Goal: Task Accomplishment & Management: Complete application form

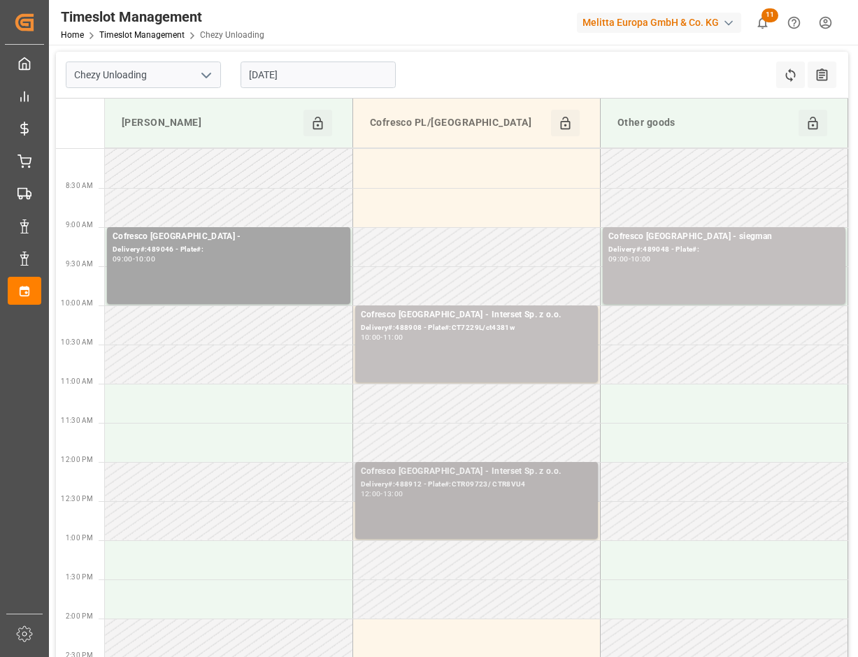
click at [503, 491] on div "12:00 - 13:00" at bounding box center [476, 495] width 231 height 8
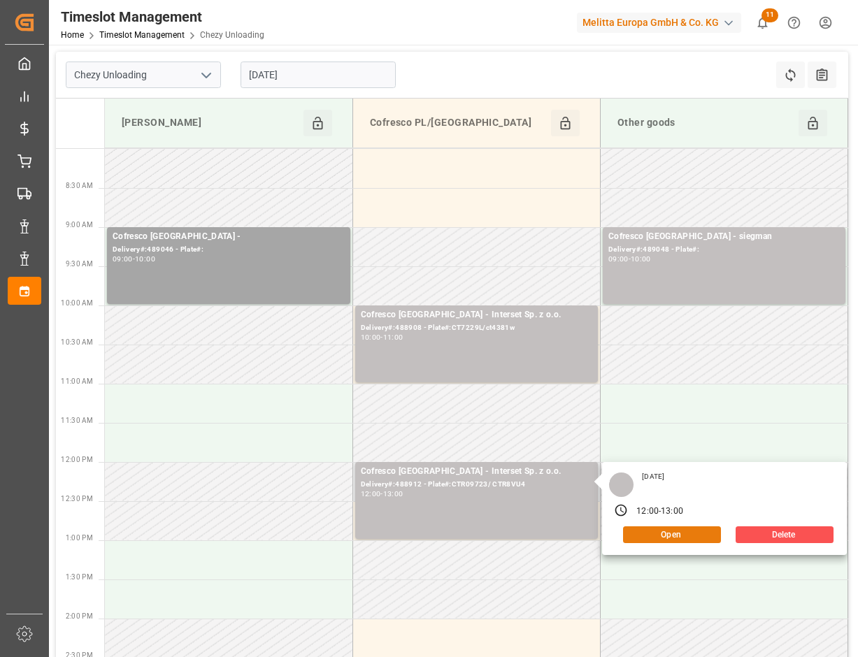
click at [690, 535] on button "Open" at bounding box center [672, 534] width 98 height 17
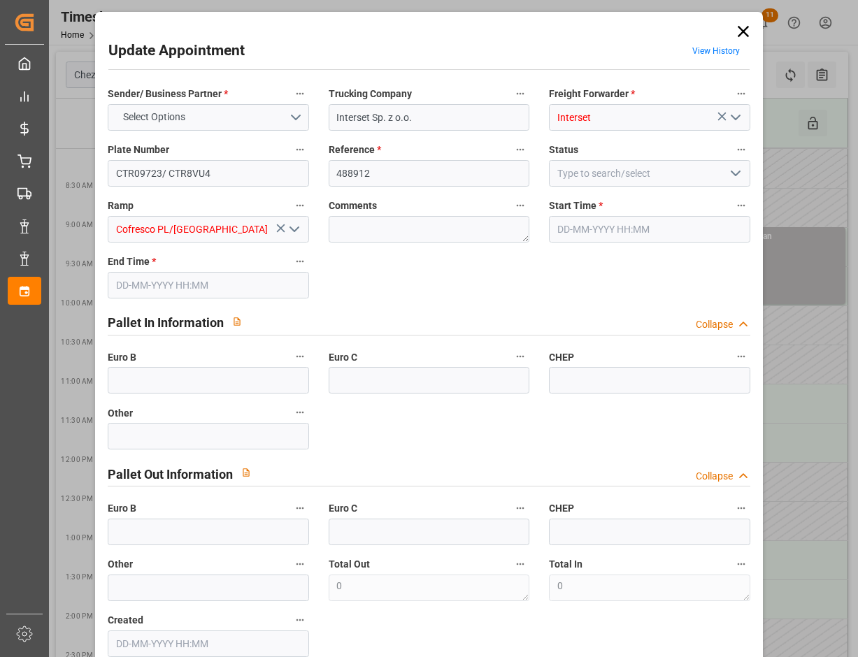
type input "27-08-2025 12:00"
type input "27-08-2025 13:00"
type input "19-08-2025 06:47"
click at [615, 233] on input "27-08-2025 12:00" at bounding box center [649, 229] width 201 height 27
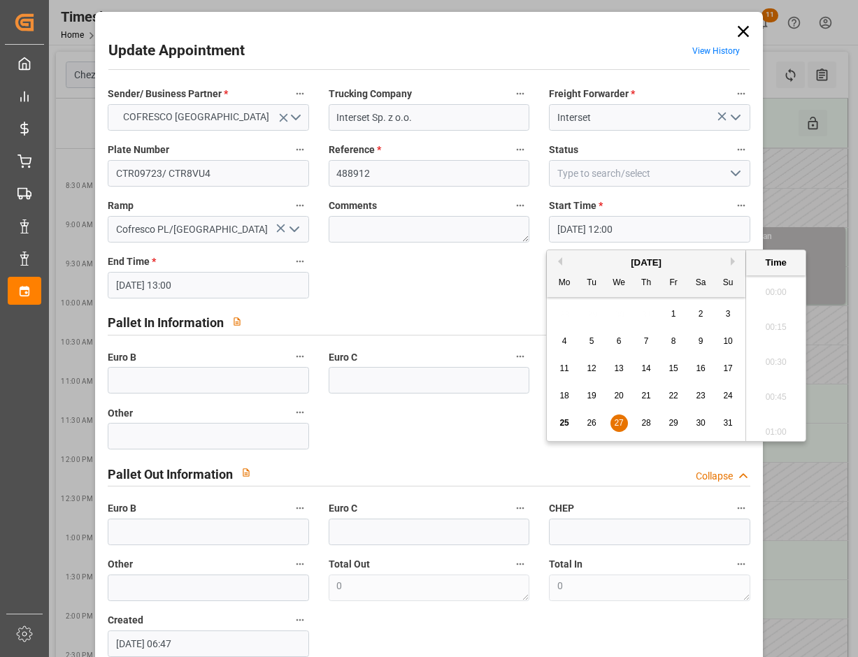
scroll to position [1612, 0]
click at [646, 418] on span "28" at bounding box center [645, 423] width 9 height 10
type input "28-08-2025 12:00"
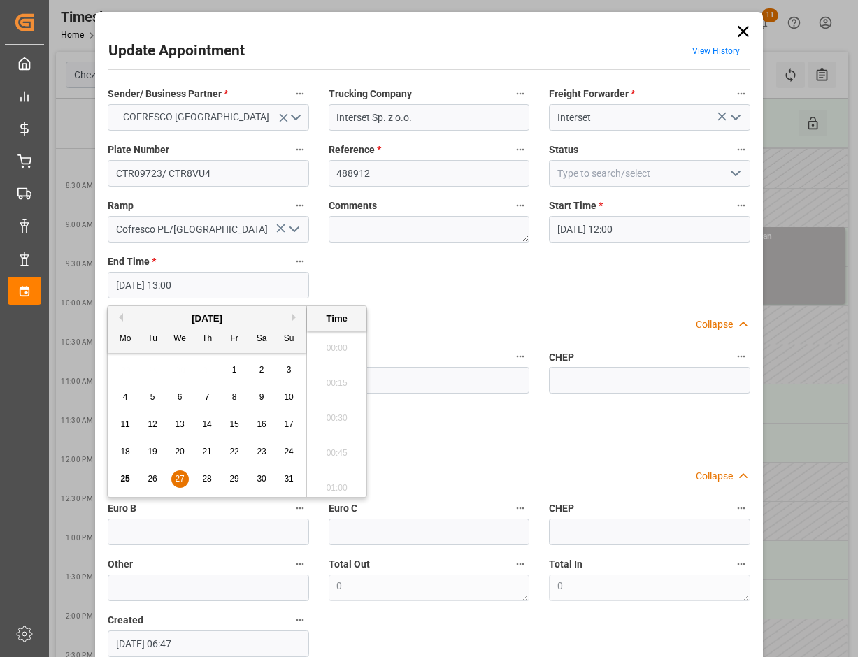
click at [215, 288] on input "27-08-2025 13:00" at bounding box center [208, 285] width 201 height 27
click at [204, 484] on div "28" at bounding box center [206, 479] width 17 height 17
type input "28-08-2025 13:00"
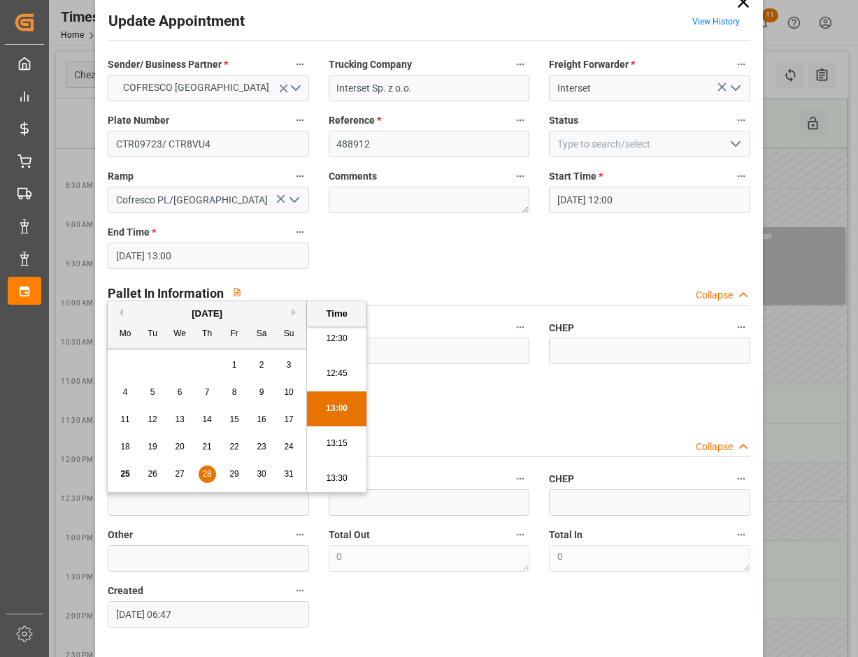
scroll to position [81, 0]
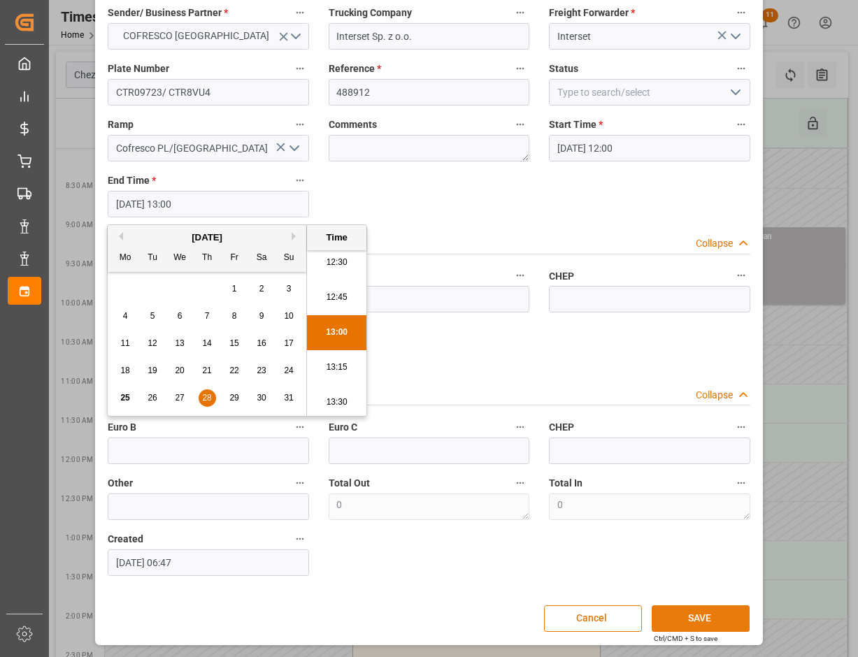
click at [714, 625] on button "SAVE" at bounding box center [700, 618] width 98 height 27
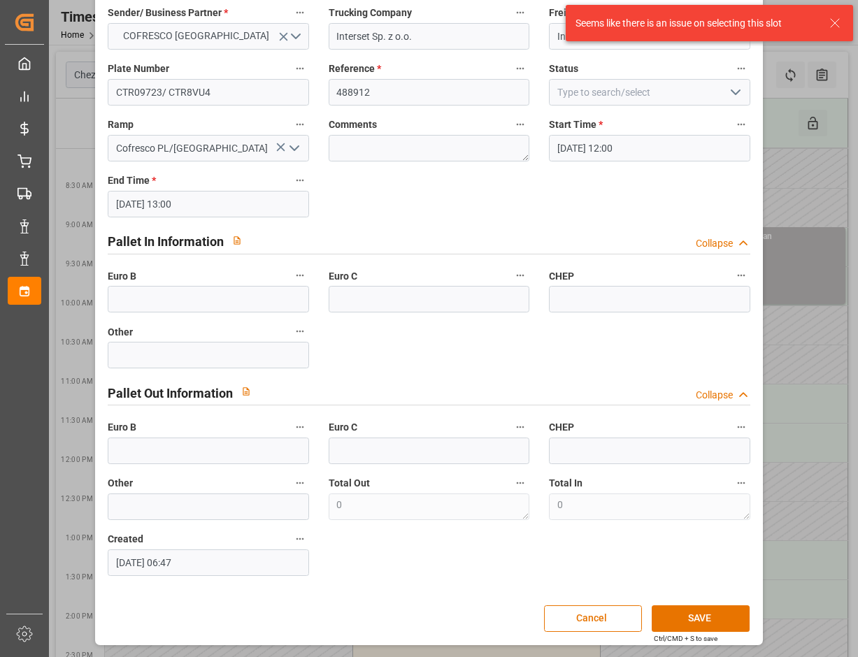
click at [421, 52] on div "Trucking Company Interset Sp. z o.o." at bounding box center [429, 27] width 221 height 56
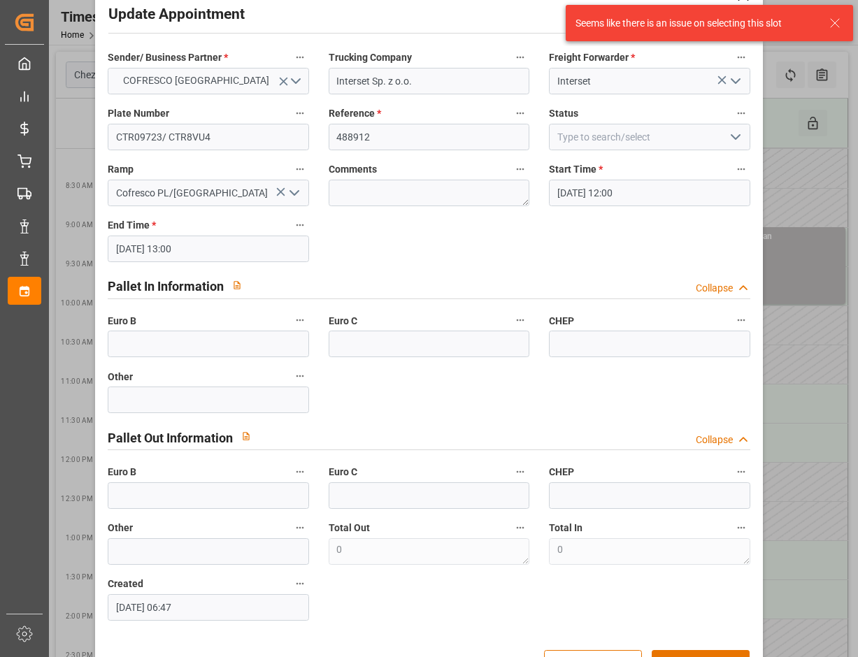
scroll to position [0, 0]
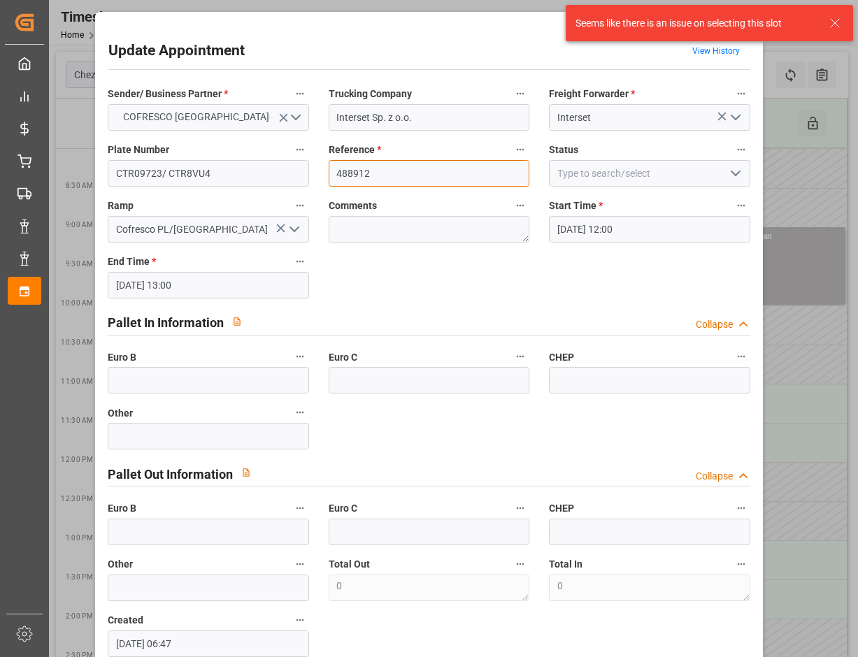
drag, startPoint x: 400, startPoint y: 176, endPoint x: 274, endPoint y: 164, distance: 126.4
click at [274, 164] on div "Sender/ Business Partner * COFRESCO POLAND Trucking Company Interset Sp. z o.o.…" at bounding box center [429, 371] width 662 height 582
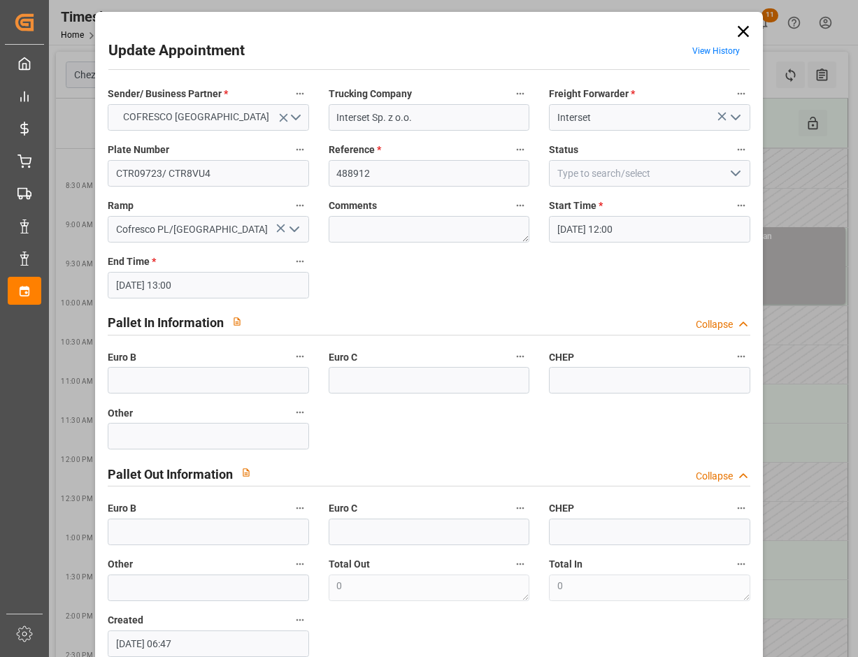
drag, startPoint x: 569, startPoint y: 185, endPoint x: 739, endPoint y: 34, distance: 227.2
click at [739, 34] on icon at bounding box center [743, 32] width 20 height 20
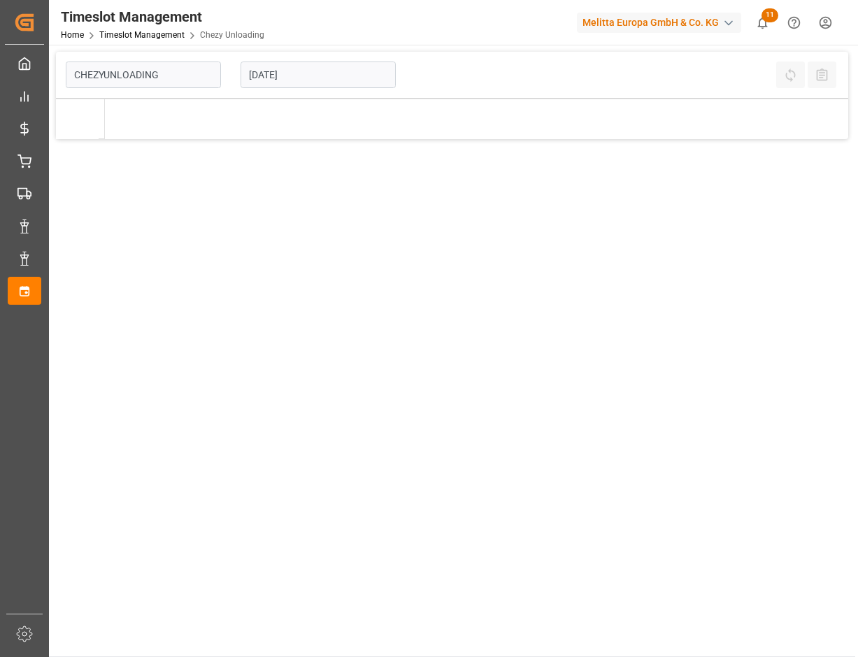
type input "Chezy Unloading"
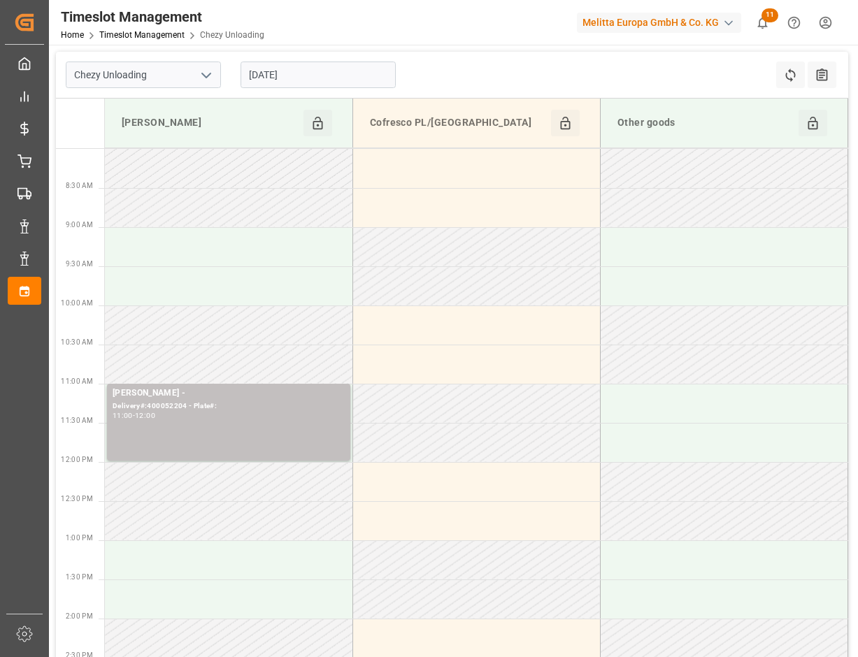
click at [303, 62] on input "[DATE]" at bounding box center [317, 75] width 155 height 27
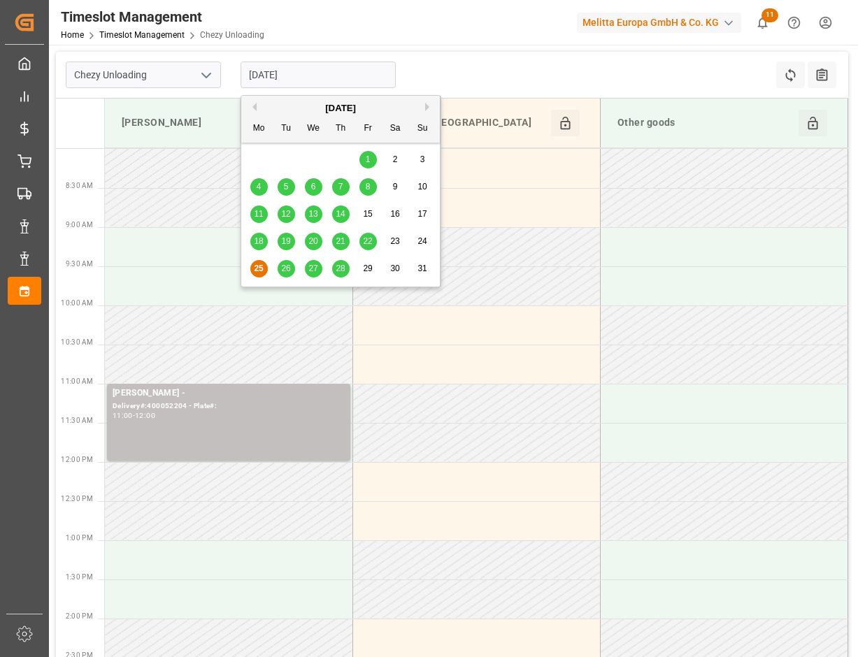
click at [345, 269] on span "28" at bounding box center [339, 268] width 9 height 10
type input "[DATE]"
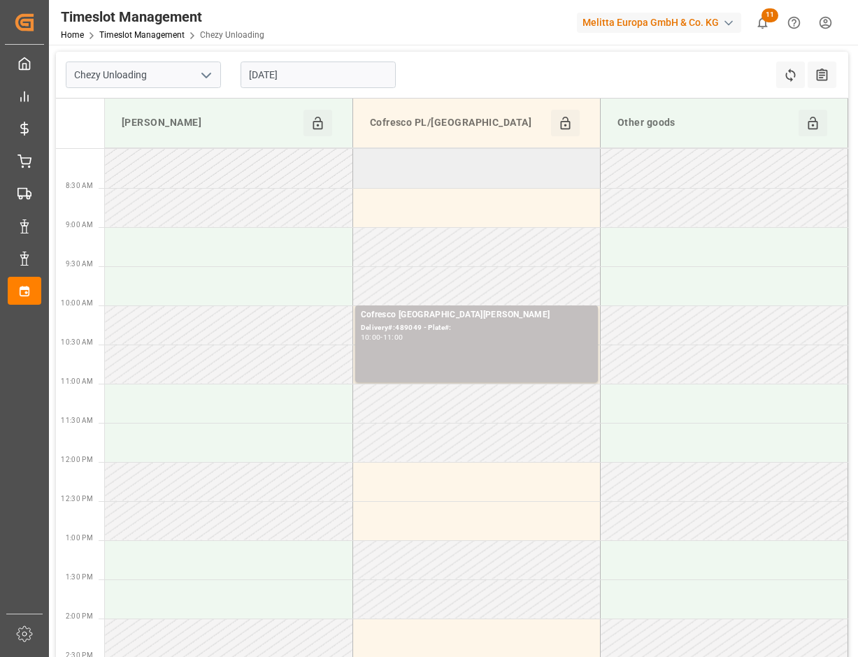
click at [444, 159] on td at bounding box center [475, 168] width 247 height 39
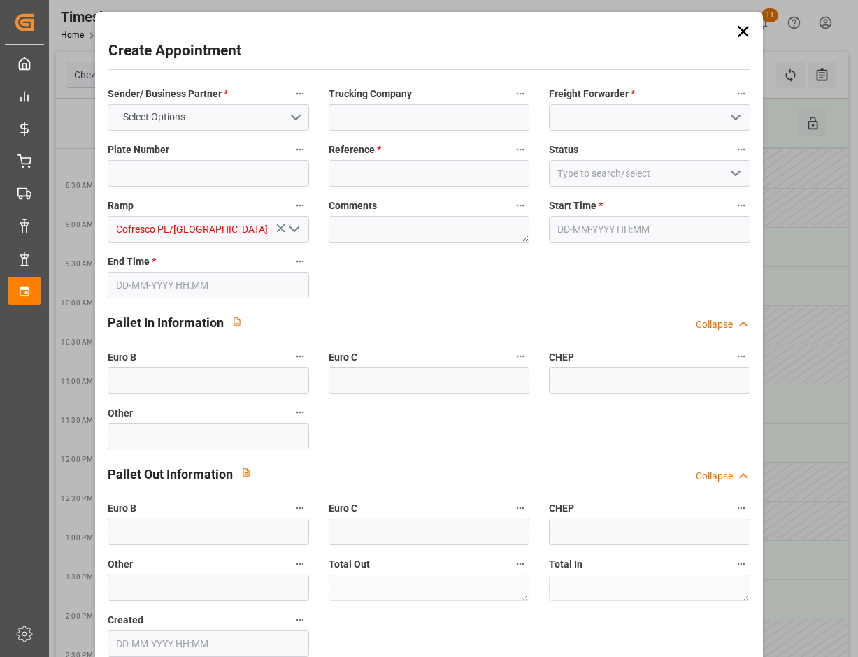
type input "0"
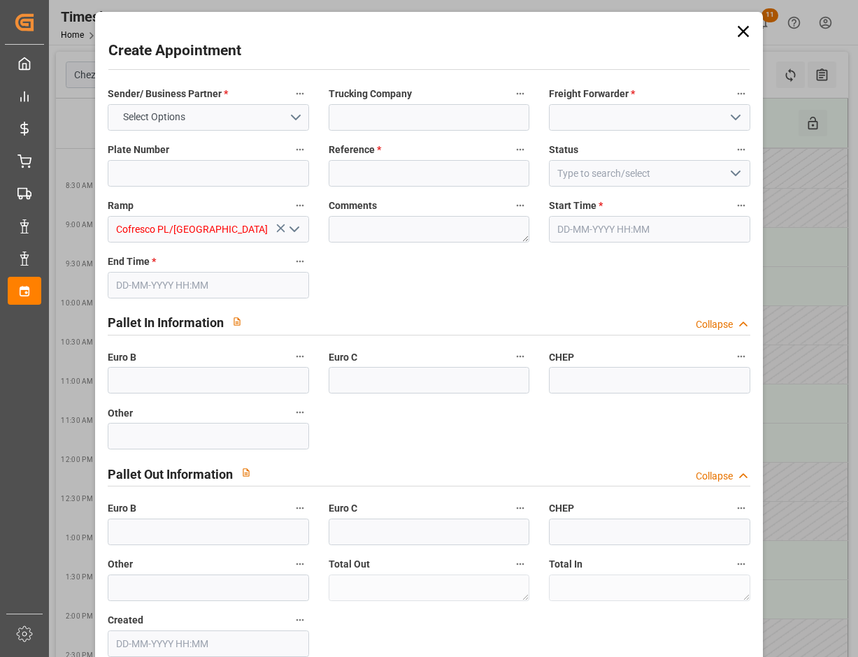
type input "0"
type input "[DATE] 08:00"
type input "[DATE] 09:00"
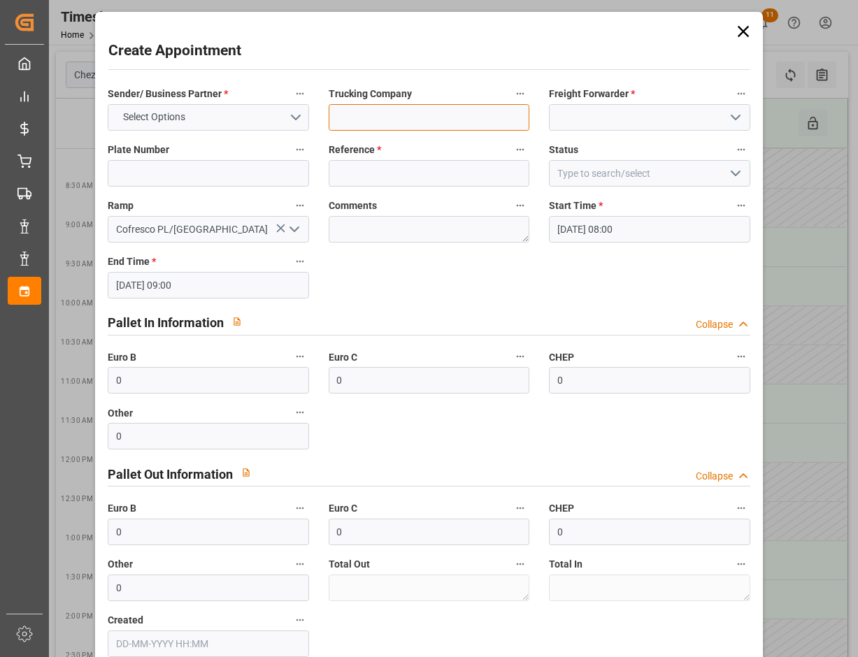
click at [396, 104] on input at bounding box center [428, 117] width 201 height 27
type input "interset"
click at [230, 173] on input at bounding box center [208, 173] width 201 height 27
paste input "CTR 09723/ CTR 8VU4"
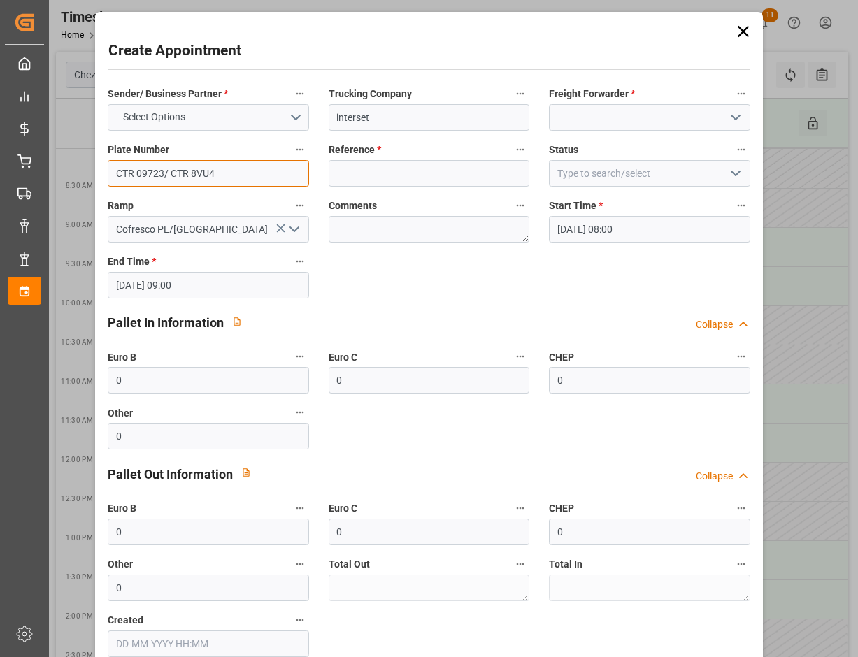
type input "CTR 09723/ CTR 8VU4"
click at [379, 168] on input at bounding box center [428, 173] width 201 height 27
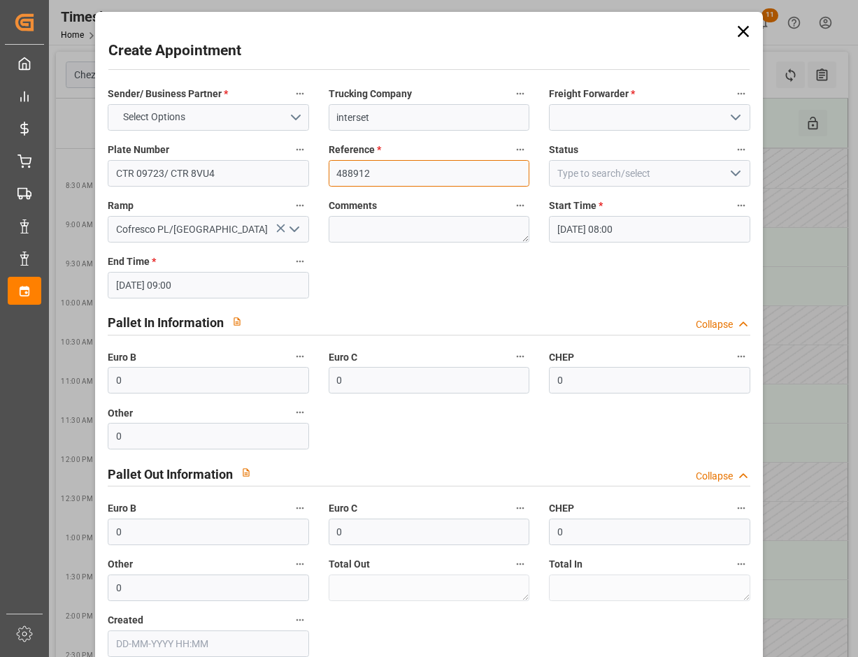
type input "488912"
click at [621, 113] on input at bounding box center [649, 117] width 201 height 27
type input "o"
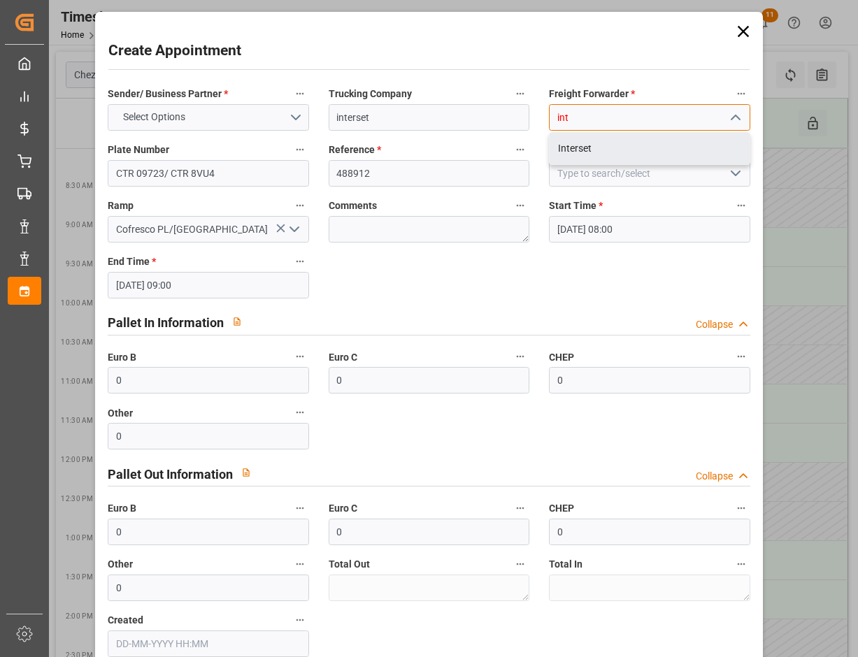
click at [581, 145] on div "Interset" at bounding box center [649, 148] width 200 height 31
type input "Interset"
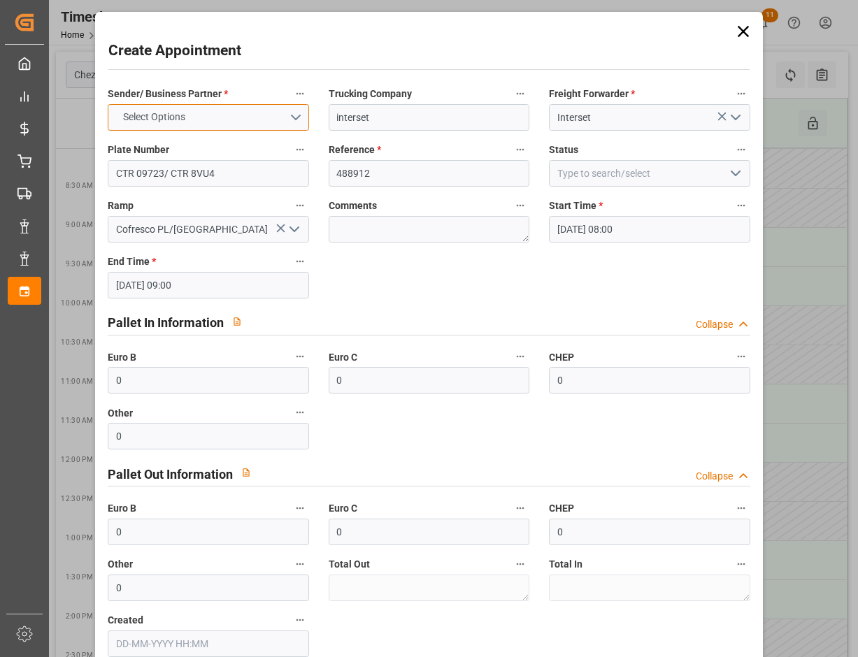
click at [259, 110] on button "Select Options" at bounding box center [208, 117] width 201 height 27
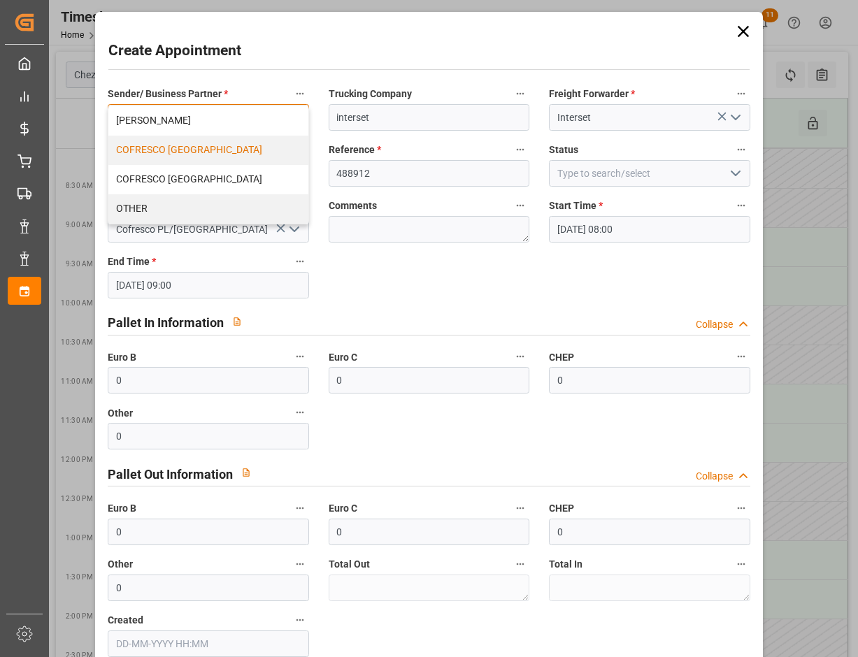
click at [241, 152] on div "COFRESCO [GEOGRAPHIC_DATA]" at bounding box center [208, 150] width 200 height 29
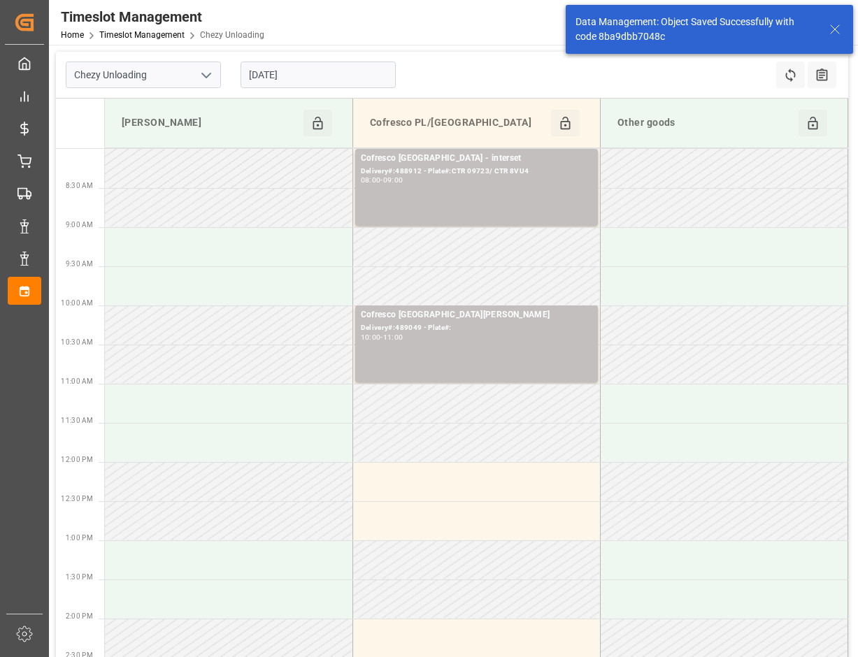
click at [317, 77] on input "[DATE]" at bounding box center [317, 75] width 155 height 27
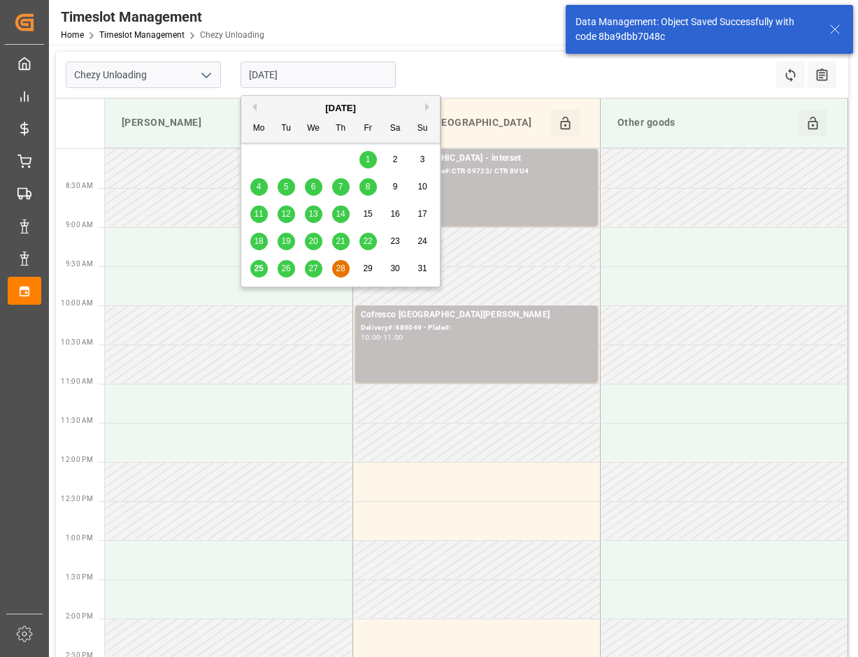
click at [314, 266] on span "27" at bounding box center [312, 268] width 9 height 10
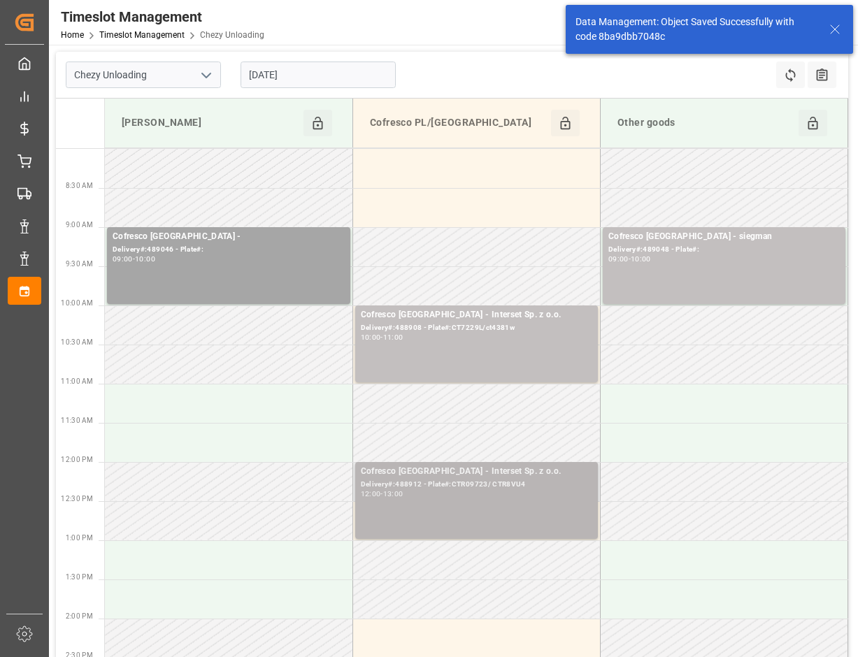
click at [489, 492] on div "12:00 - 13:00" at bounding box center [476, 495] width 231 height 8
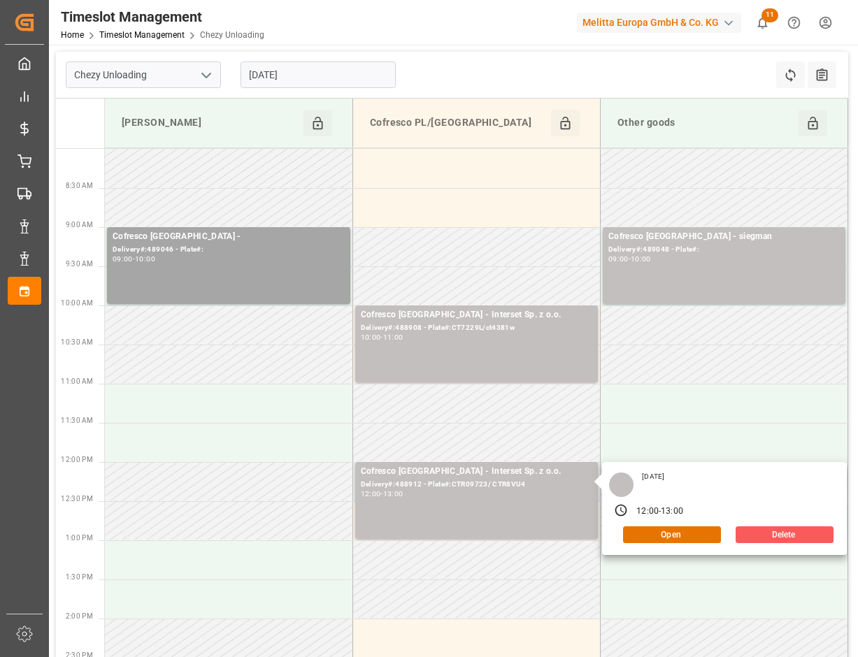
click at [795, 534] on button "Delete" at bounding box center [784, 534] width 98 height 17
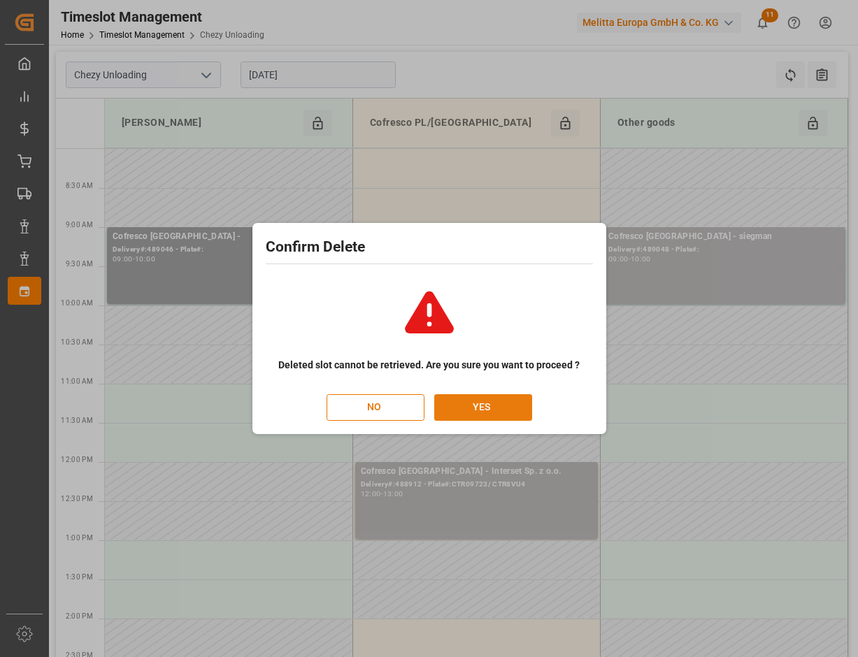
click at [465, 410] on button "YES" at bounding box center [483, 407] width 98 height 27
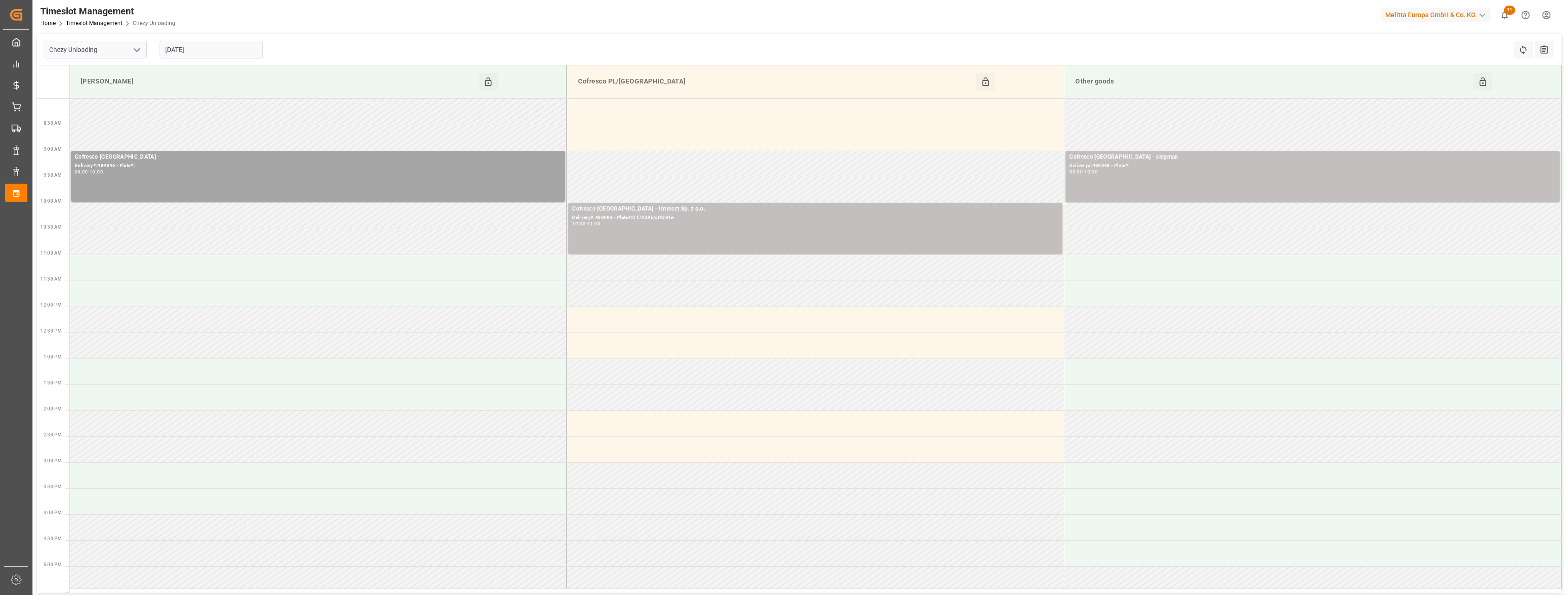
click at [234, 45] on input "[DATE]" at bounding box center [210, 50] width 103 height 18
click at [241, 161] on span "22" at bounding box center [244, 160] width 6 height 7
type input "[DATE]"
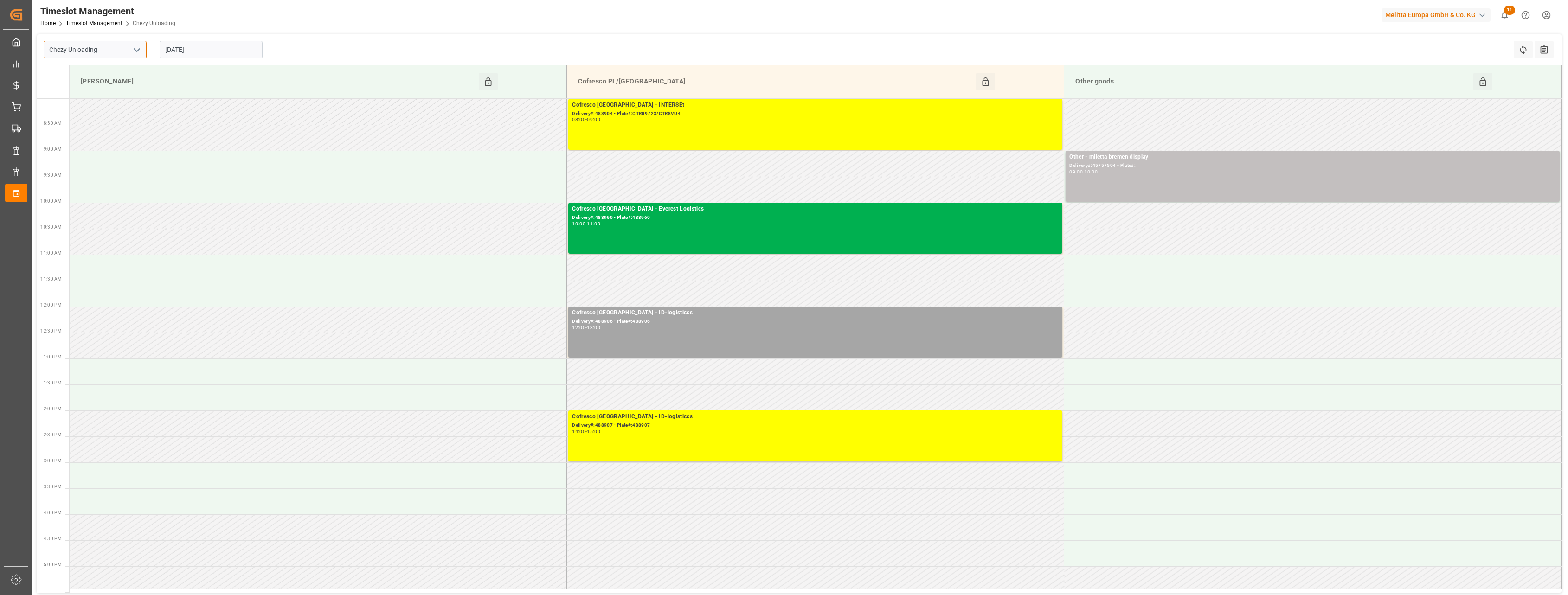
click at [119, 46] on input "Chezy Unloading" at bounding box center [95, 50] width 103 height 18
click at [143, 53] on button "open menu" at bounding box center [136, 50] width 14 height 15
click at [132, 67] on div "Chezy Loading" at bounding box center [95, 70] width 102 height 21
type input "Chezy Loading"
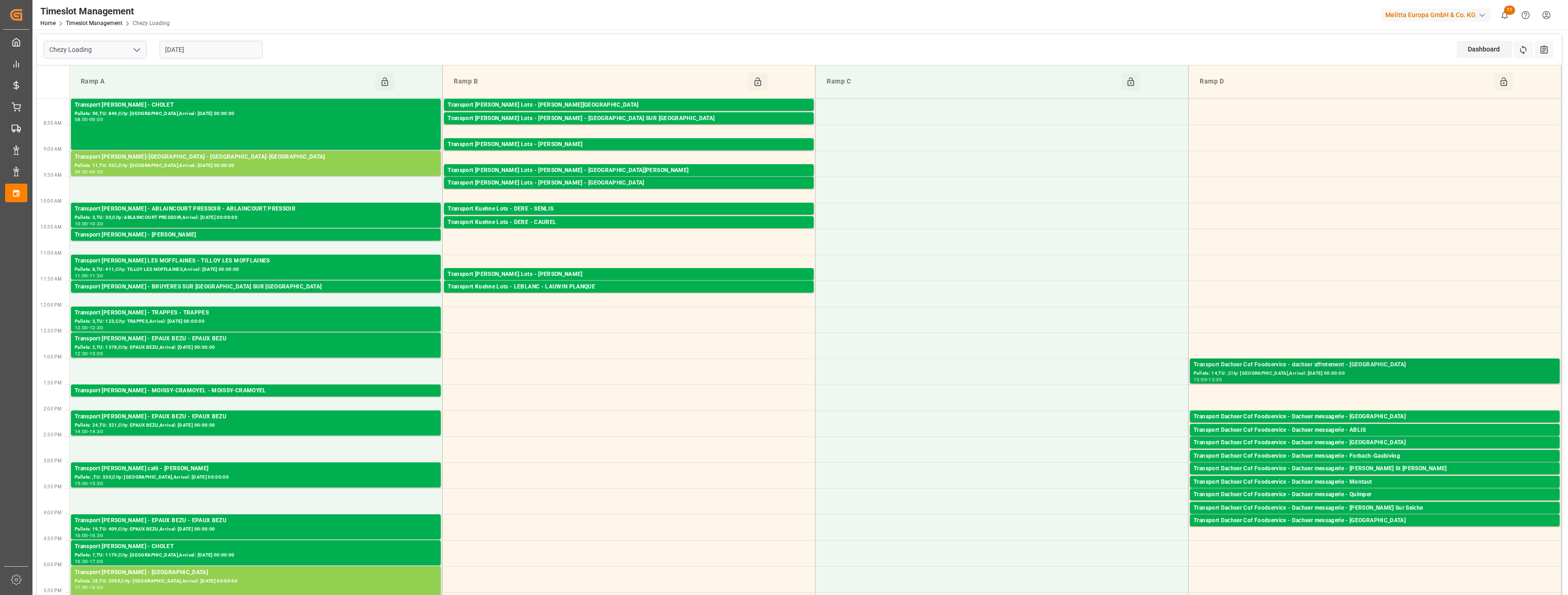
click at [569, 371] on div "Pallets: 14,TU: ,City: [GEOGRAPHIC_DATA],Arrival: [DATE] 00:00:00" at bounding box center [1375, 373] width 362 height 8
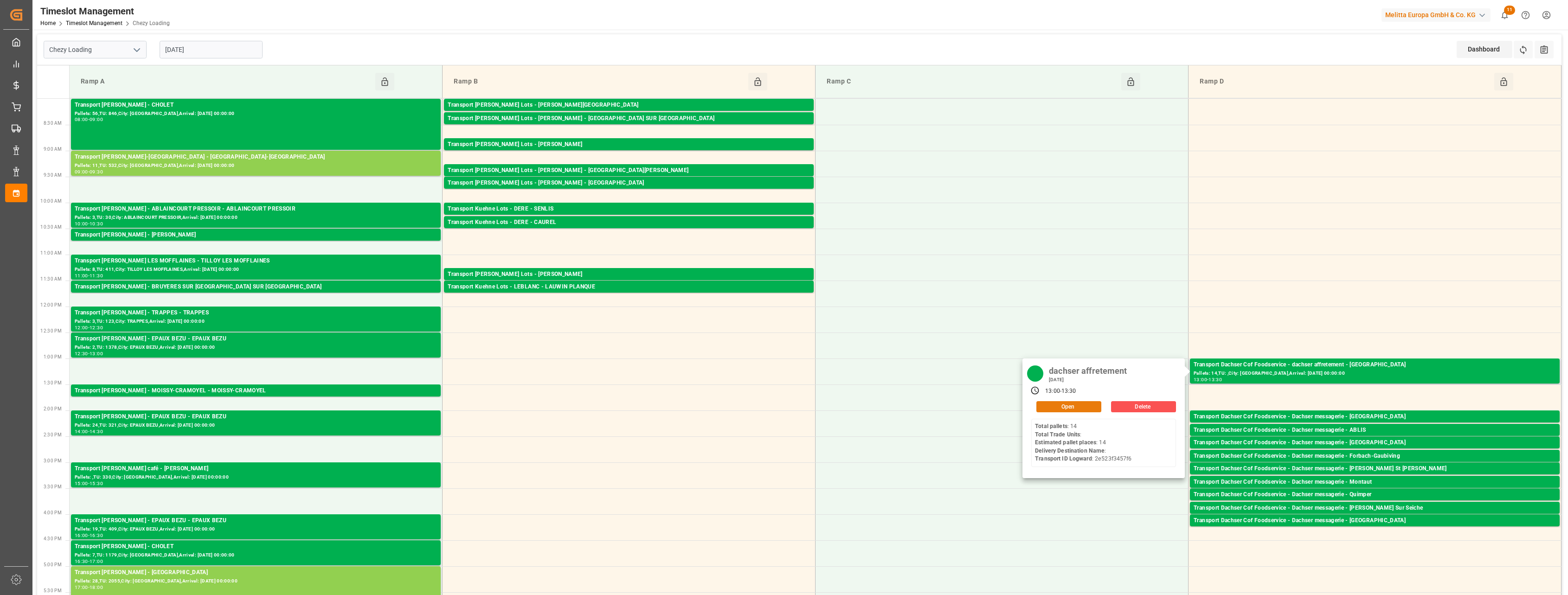
click at [569, 400] on div "dachser affretement [DATE] 13:00 - 13:30 Open Delete Total pallets : 14 Total T…" at bounding box center [1103, 418] width 163 height 119
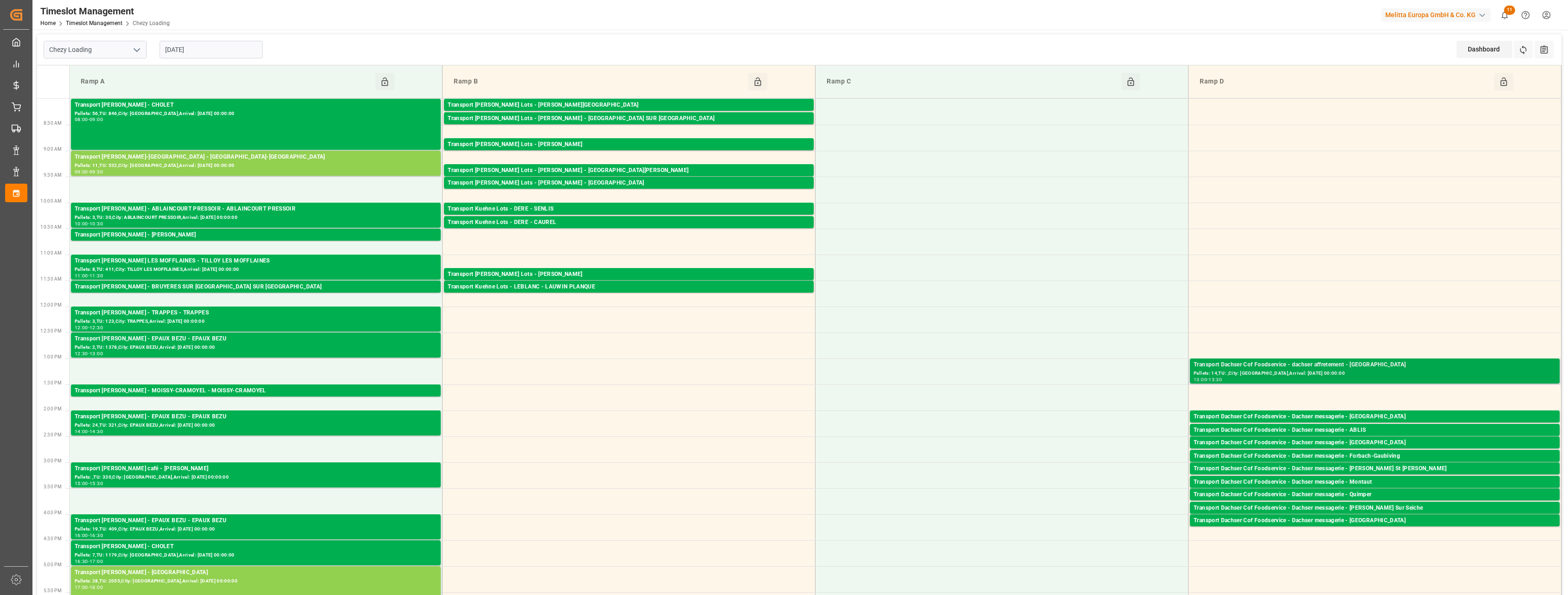
click at [569, 367] on div "Transport Dachser Cof Foodservice - dachser affretement - [GEOGRAPHIC_DATA]" at bounding box center [1375, 365] width 362 height 9
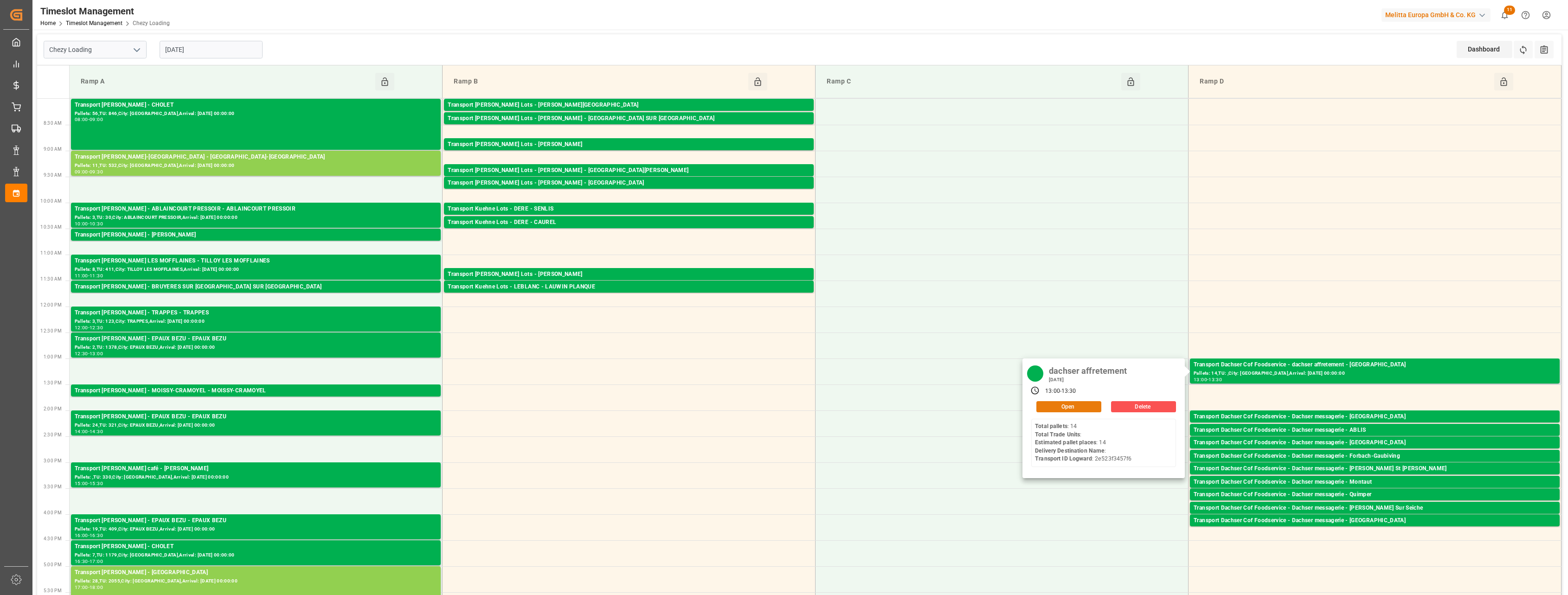
click at [569, 406] on button "Open" at bounding box center [1069, 407] width 65 height 11
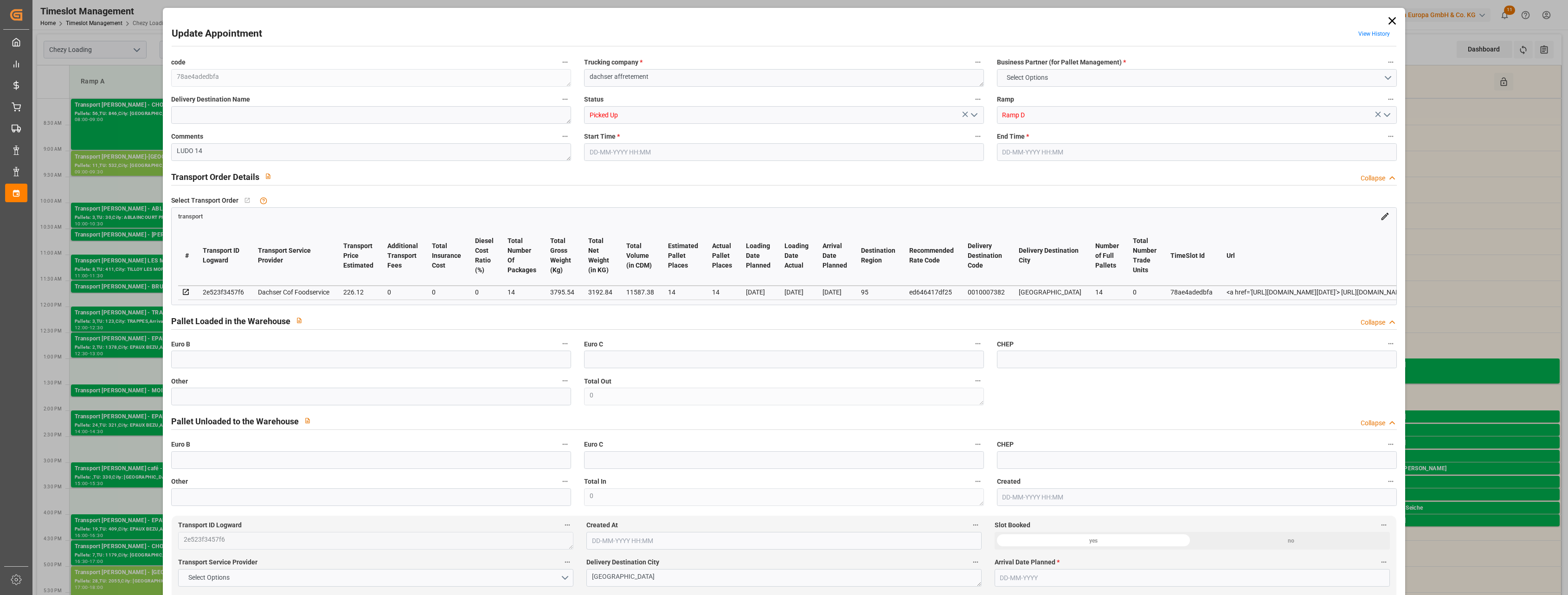
type input "14"
type input "226.12"
type input "0"
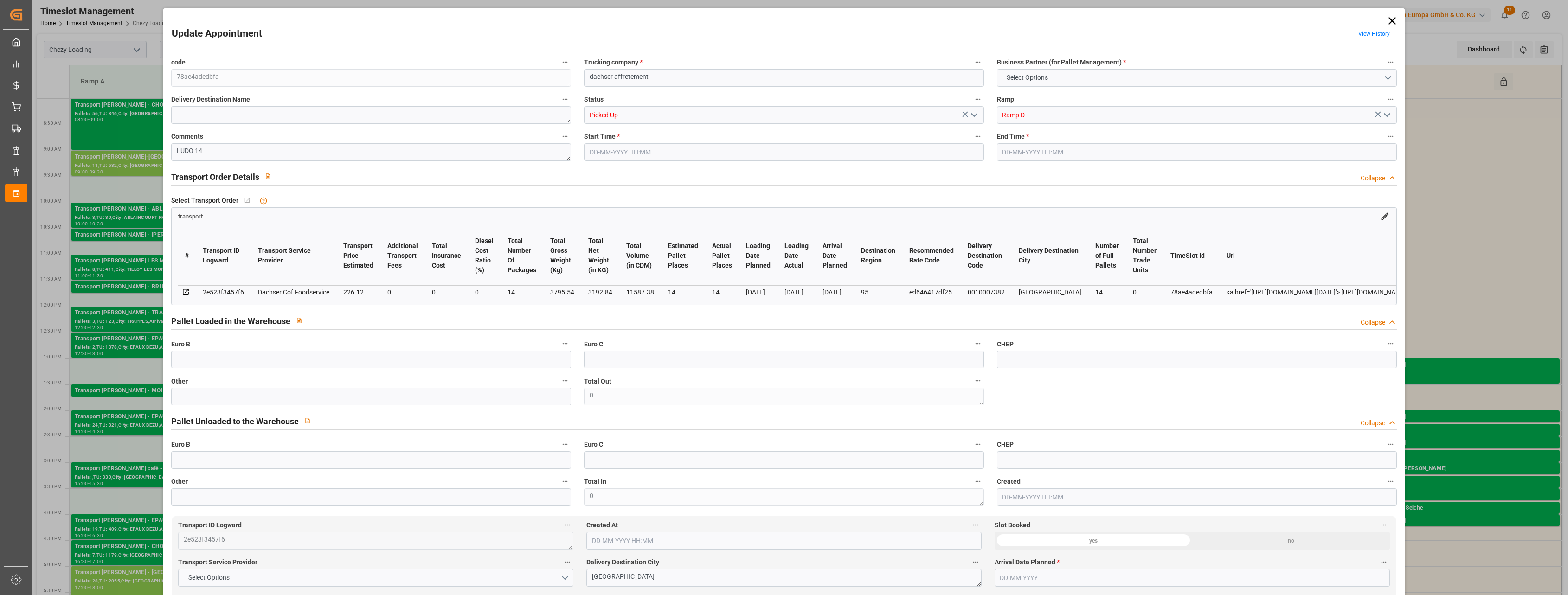
type input "0"
type input "220.1278"
type input "-5.9922"
type input "14"
type input "3192.84"
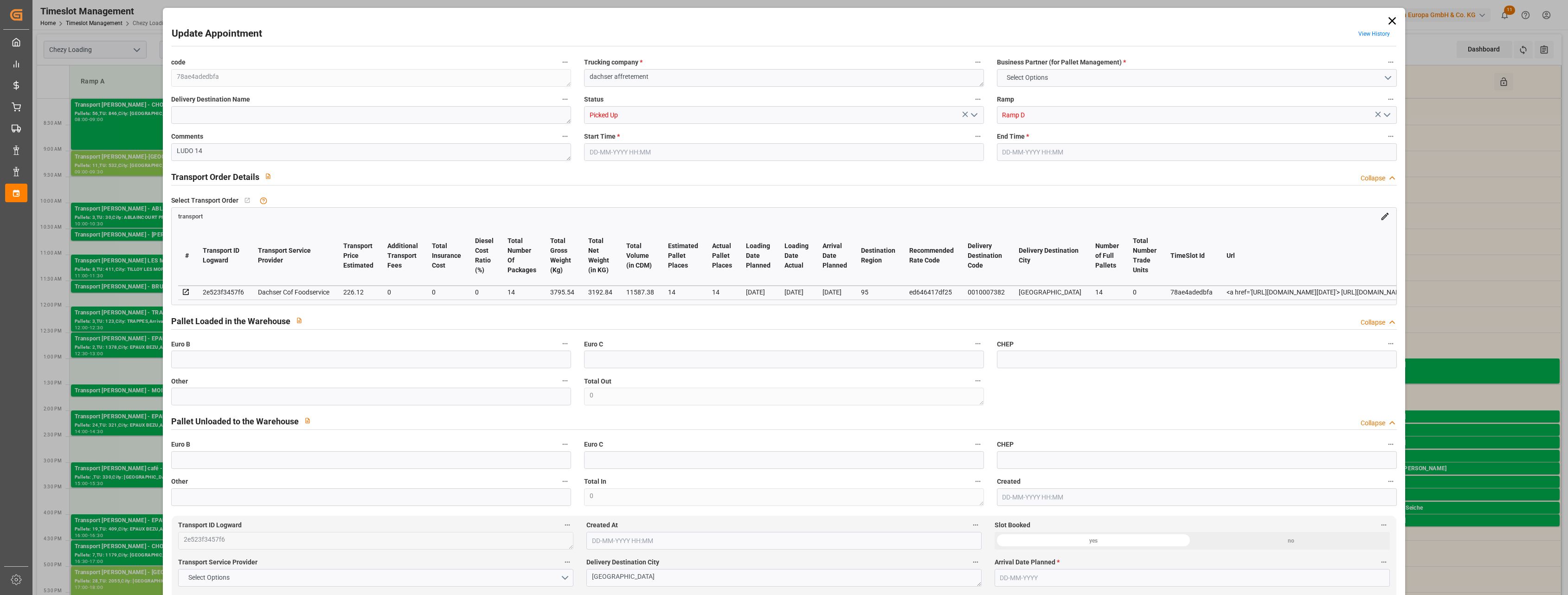
type input "4144"
type input "11587.38"
type input "95"
type input "14"
type input "0"
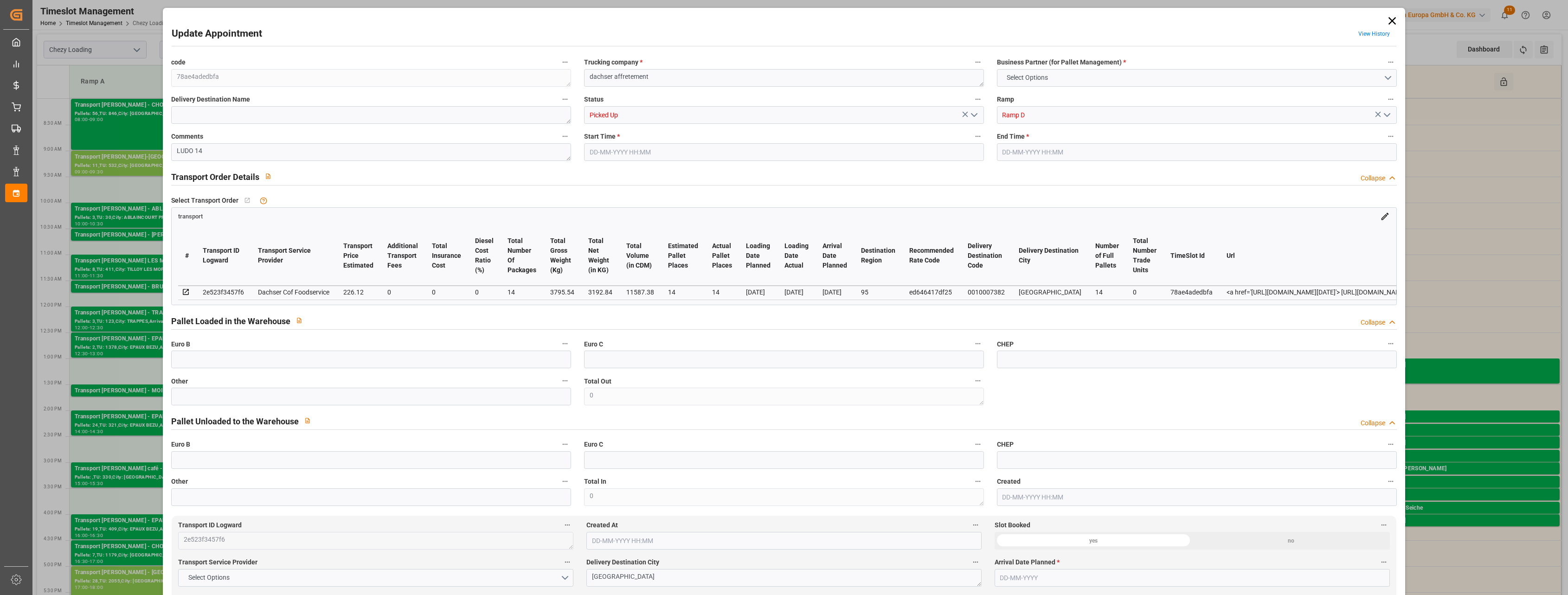
type input "14"
type input "101"
type input "3795.54"
type input "0"
type input "10767.6795"
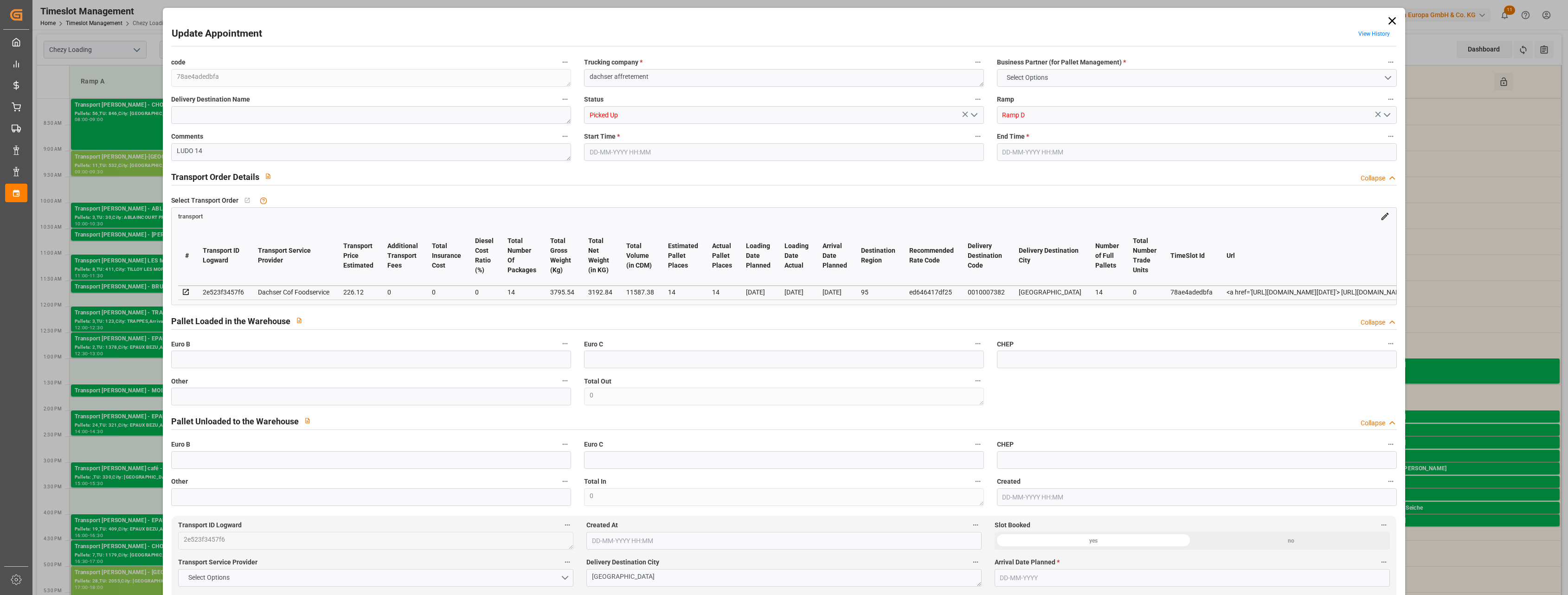
type input "0"
type input "21"
type input "80"
type input "[DATE] 13:00"
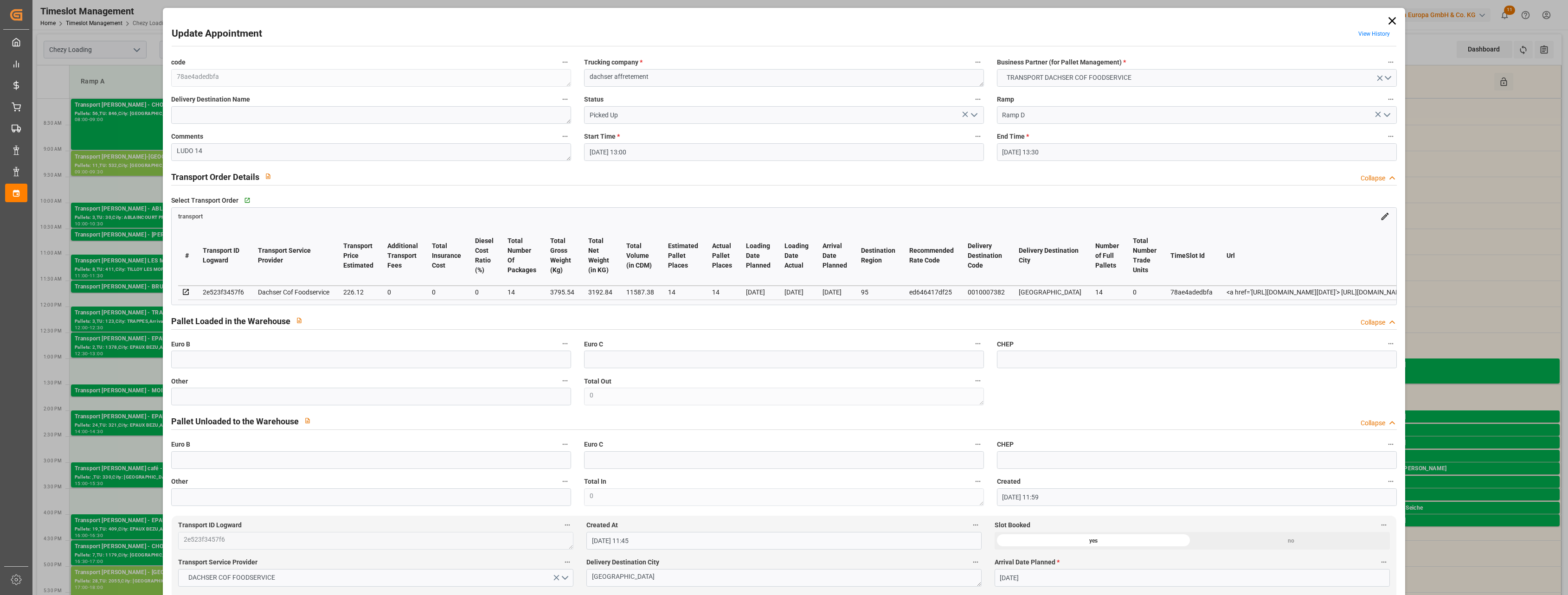
type input "[DATE] 13:30"
type input "[DATE] 11:59"
type input "[DATE] 11:45"
type input "[DATE]"
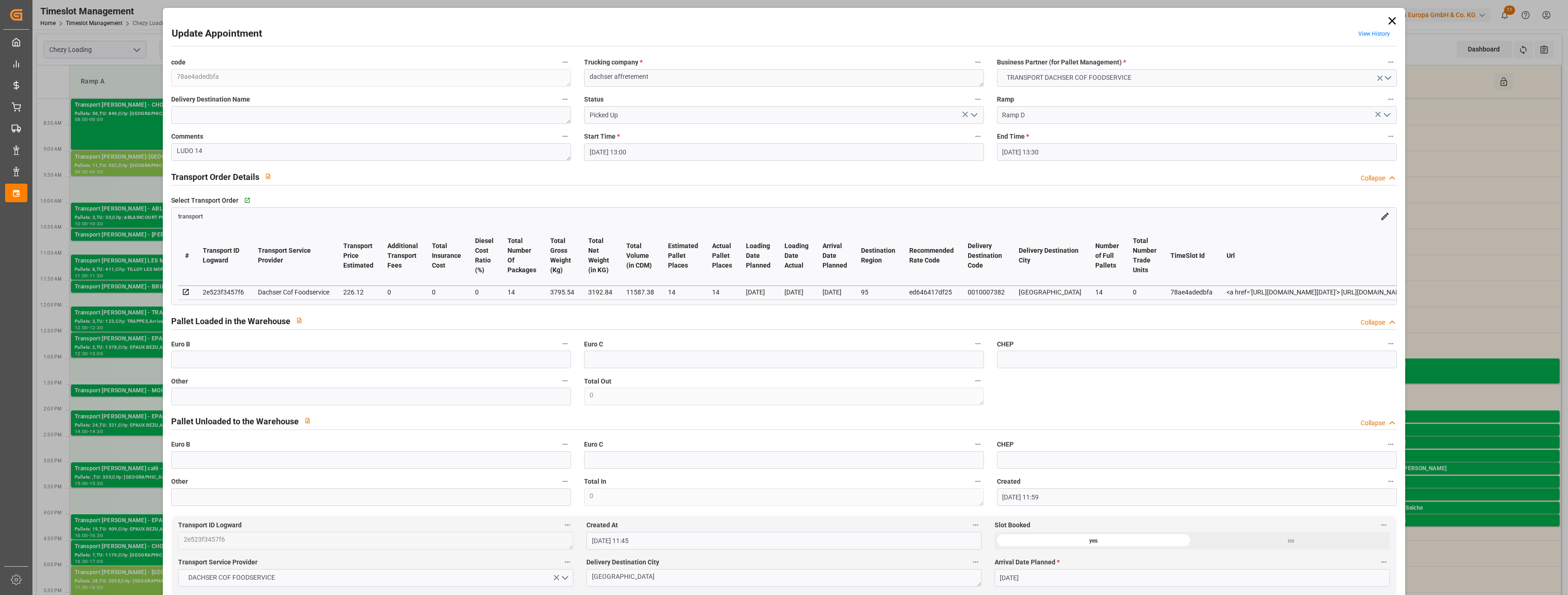
type input "[DATE]"
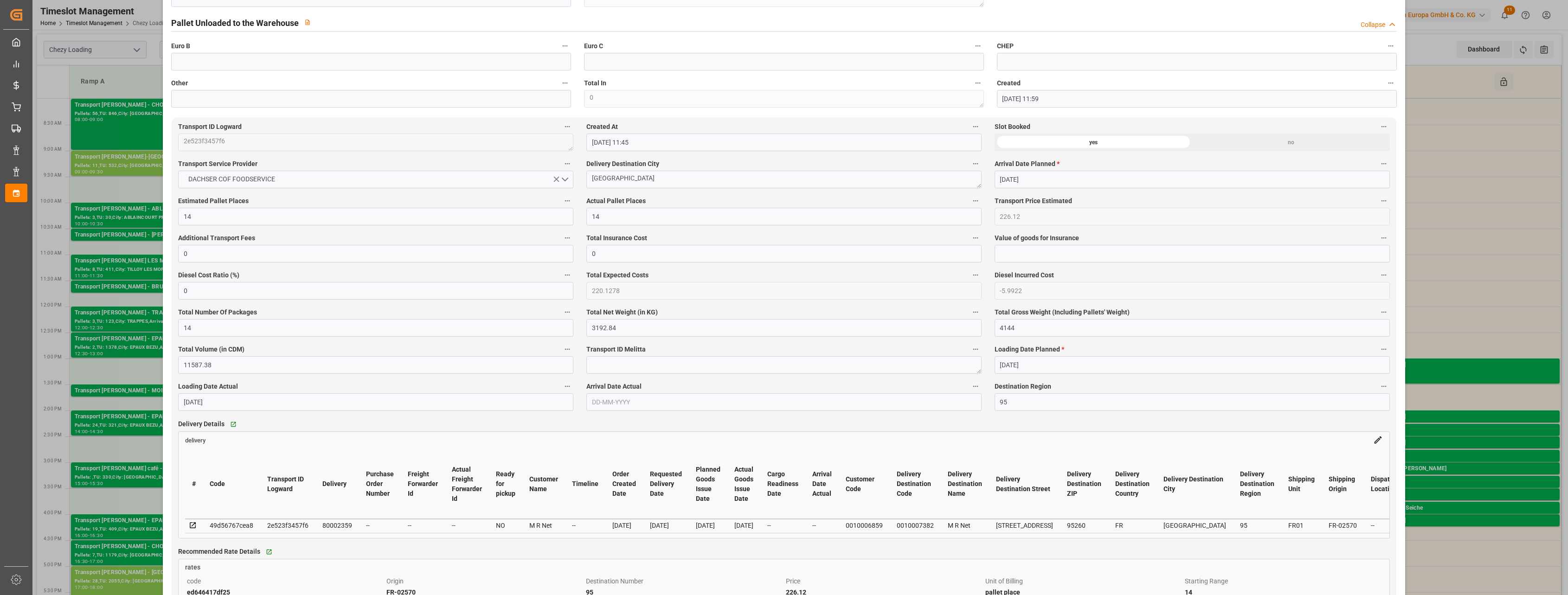
scroll to position [464, 0]
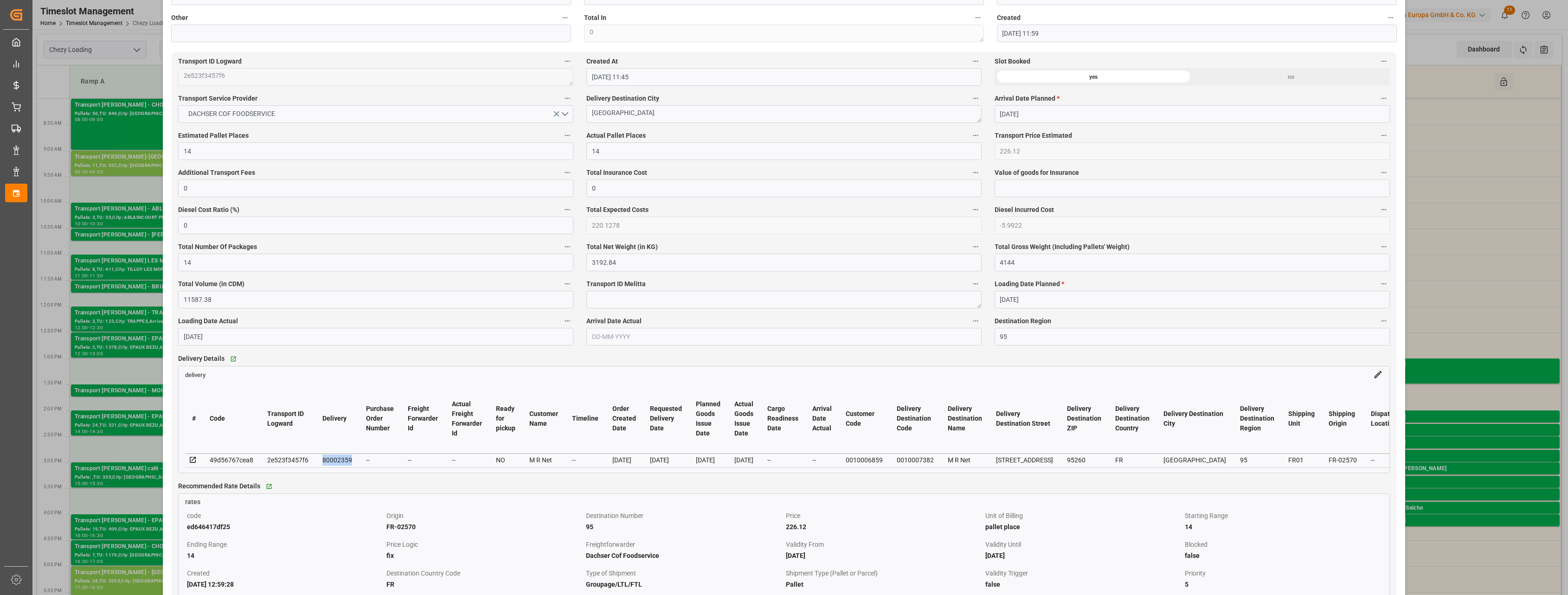
drag, startPoint x: 352, startPoint y: 461, endPoint x: 323, endPoint y: 463, distance: 29.1
click at [323, 435] on td "80002359" at bounding box center [337, 460] width 44 height 14
copy div "80002359"
click at [569, 65] on div "Update Appointment View History code 78ae4adedbfa Trucking company * dachser af…" at bounding box center [784, 297] width 1568 height 595
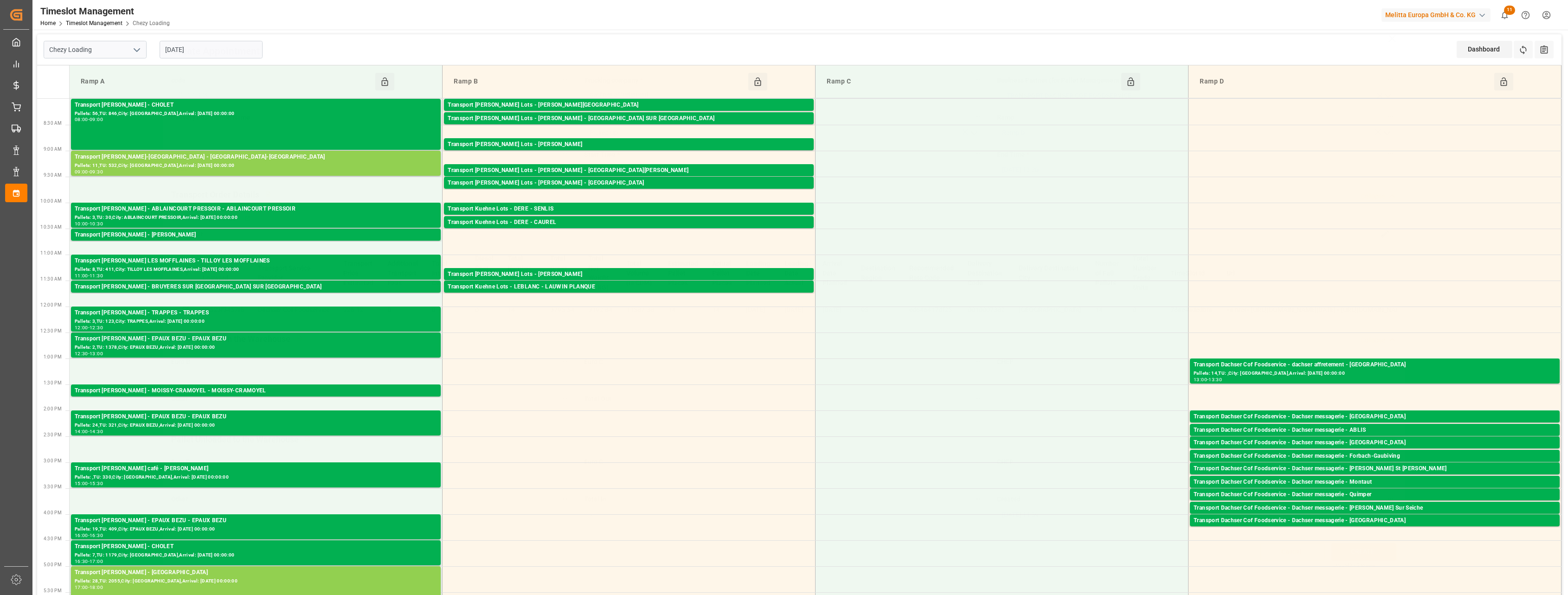
scroll to position [0, 0]
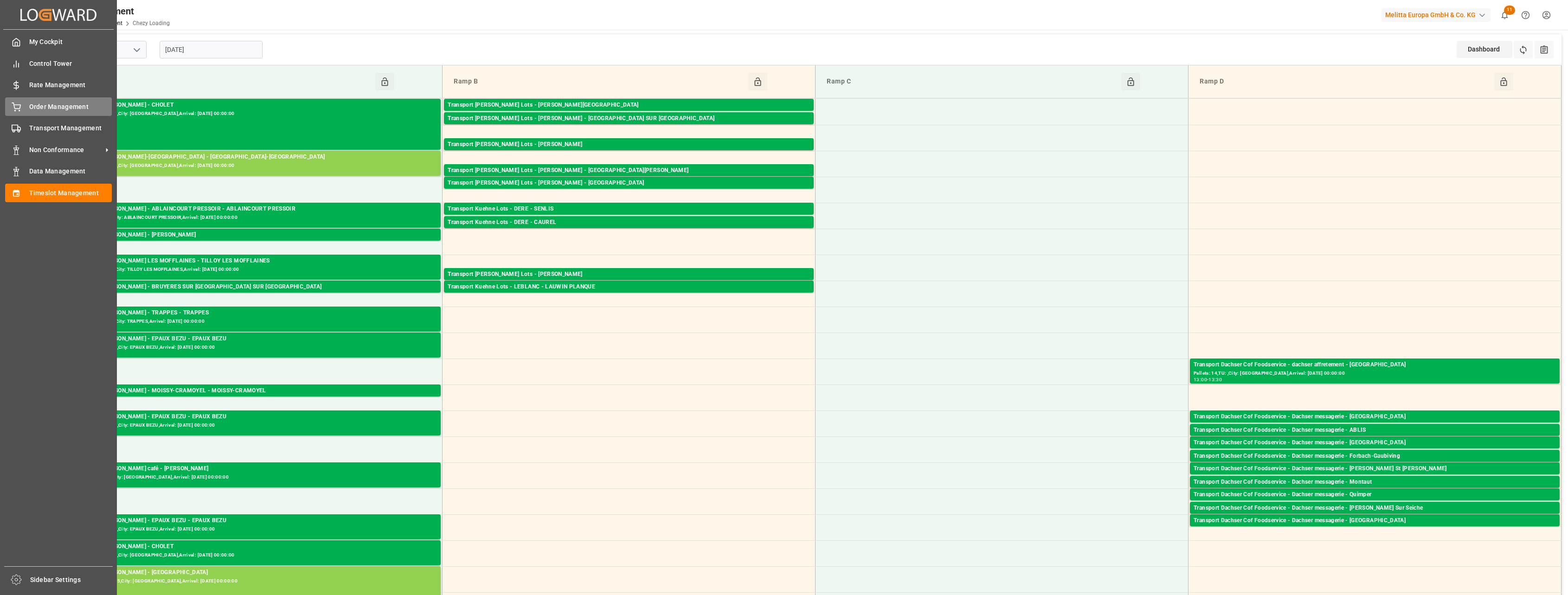
click at [25, 110] on div "Order Management Order Management" at bounding box center [58, 106] width 107 height 18
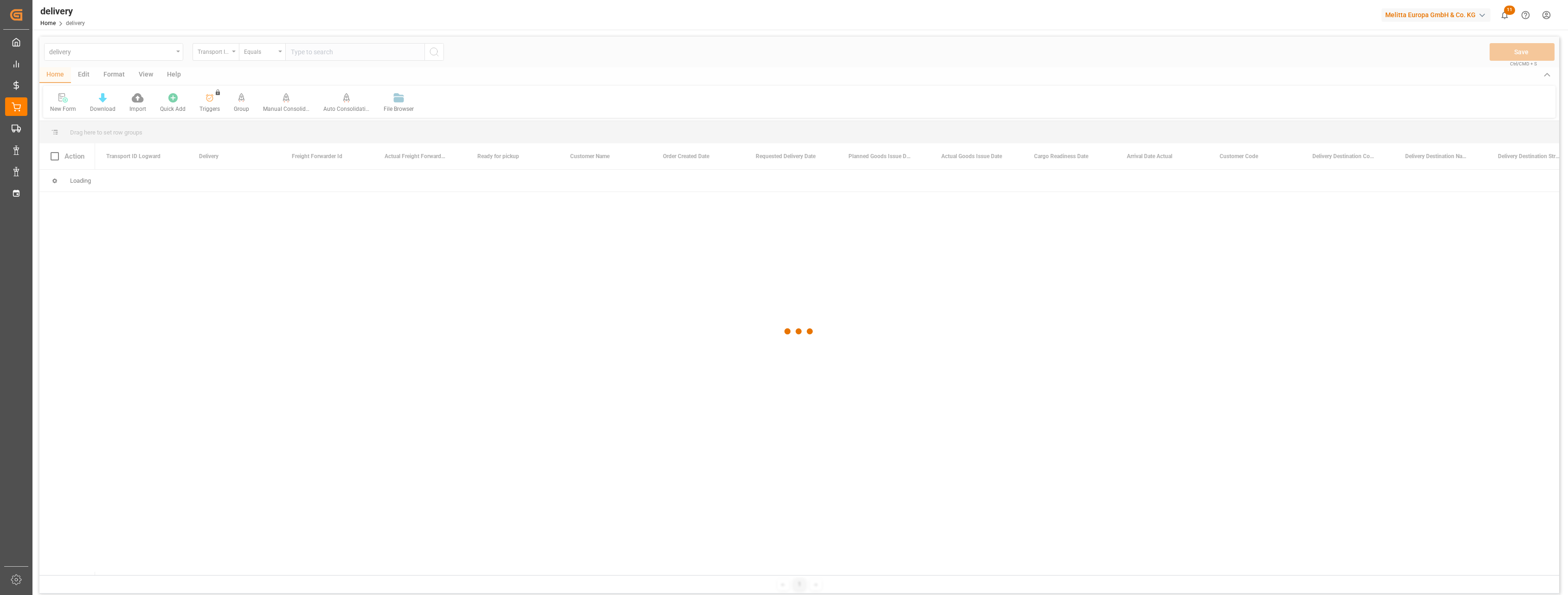
click at [236, 50] on div at bounding box center [799, 331] width 1520 height 589
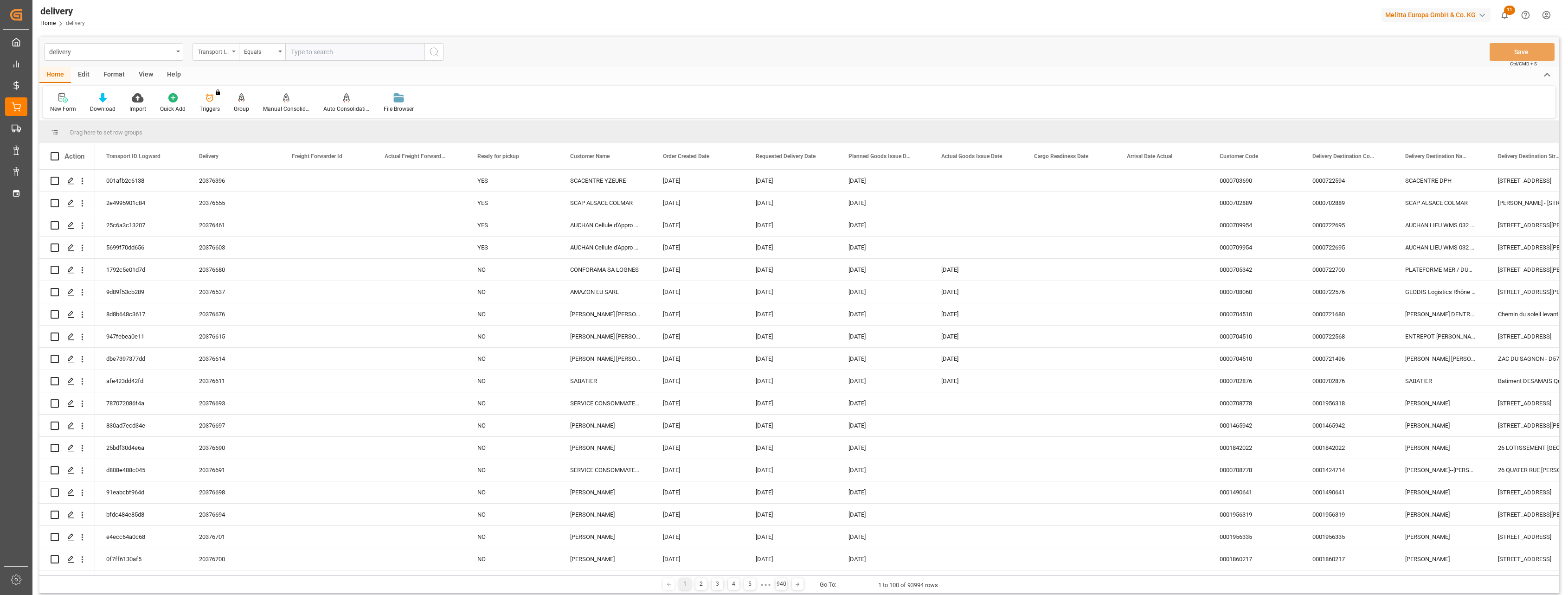
click at [235, 51] on icon "open menu" at bounding box center [234, 51] width 4 height 2
click at [218, 116] on div "Delivery" at bounding box center [262, 113] width 138 height 19
click at [313, 52] on input "text" at bounding box center [355, 52] width 139 height 18
type input "80001796"
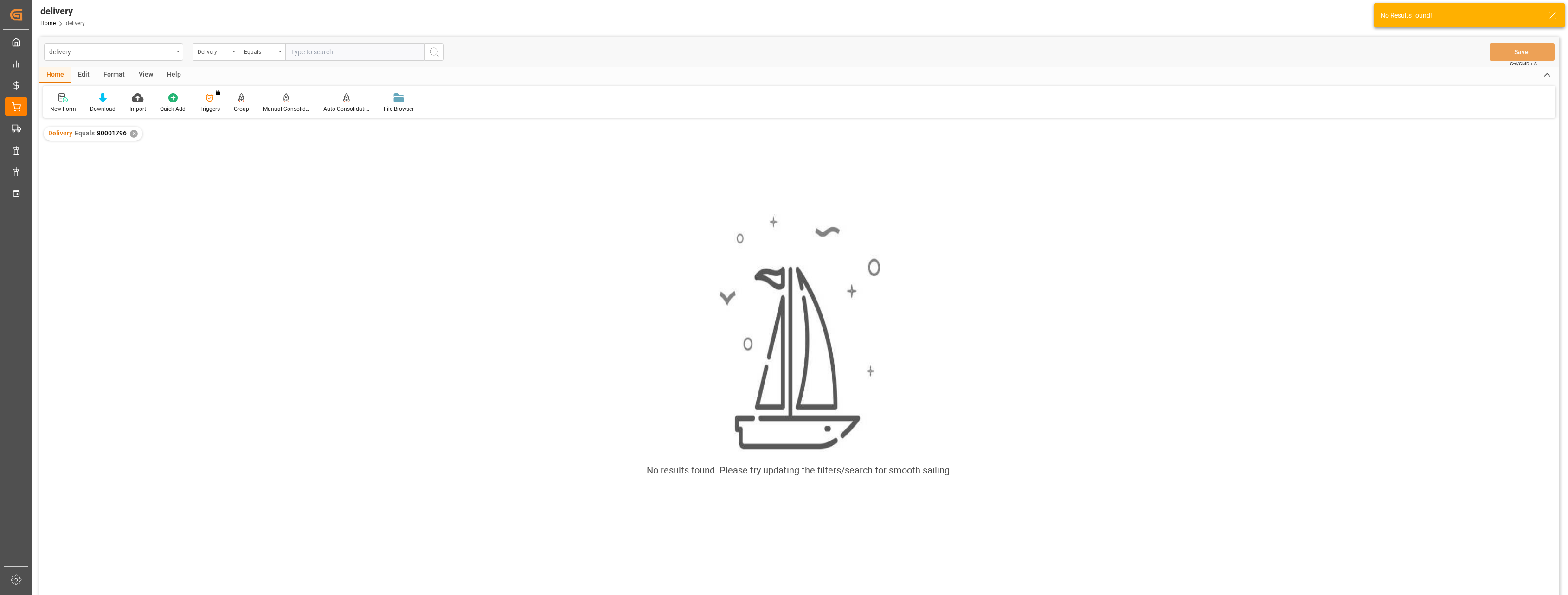
click at [130, 133] on div "✕" at bounding box center [134, 134] width 8 height 8
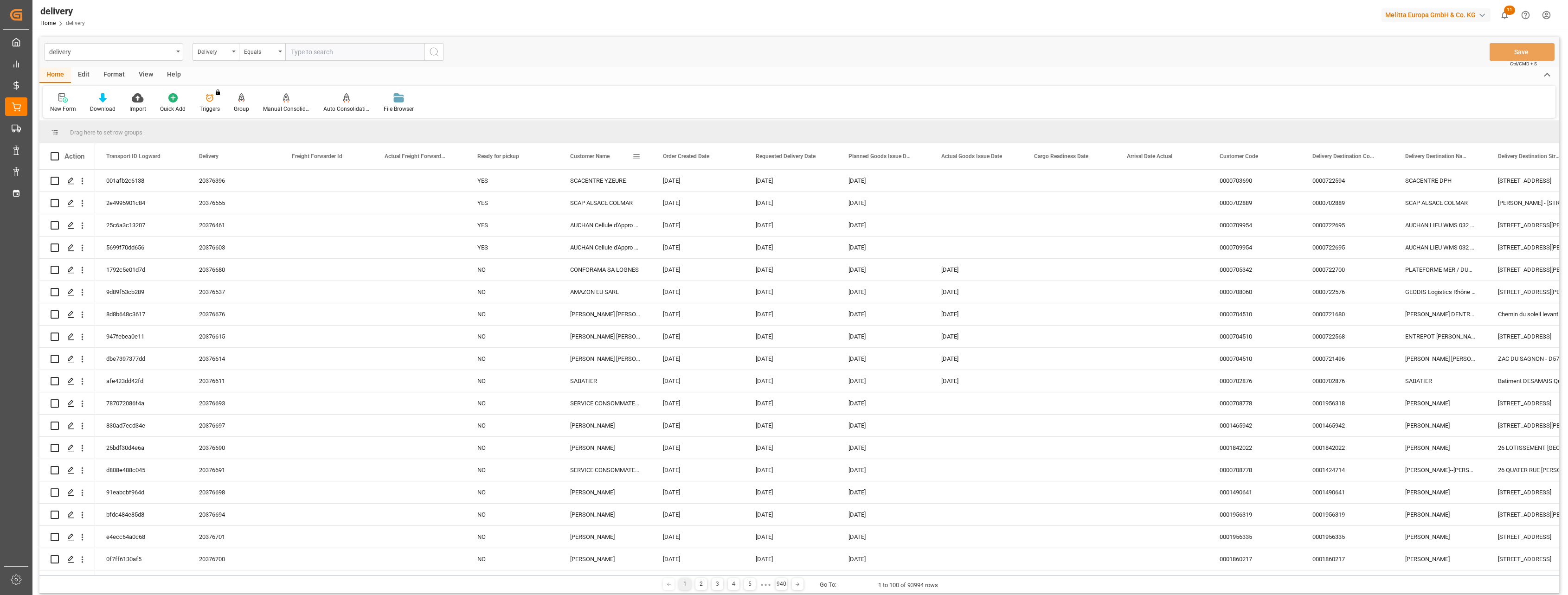
click at [569, 157] on span at bounding box center [637, 156] width 9 height 9
click at [569, 158] on span "filter" at bounding box center [685, 158] width 38 height 17
click at [569, 190] on div "Equals" at bounding box center [679, 183] width 91 height 15
click at [569, 250] on div "Starts with" at bounding box center [679, 257] width 91 height 15
click at [569, 207] on input "Filter Value" at bounding box center [679, 206] width 91 height 19
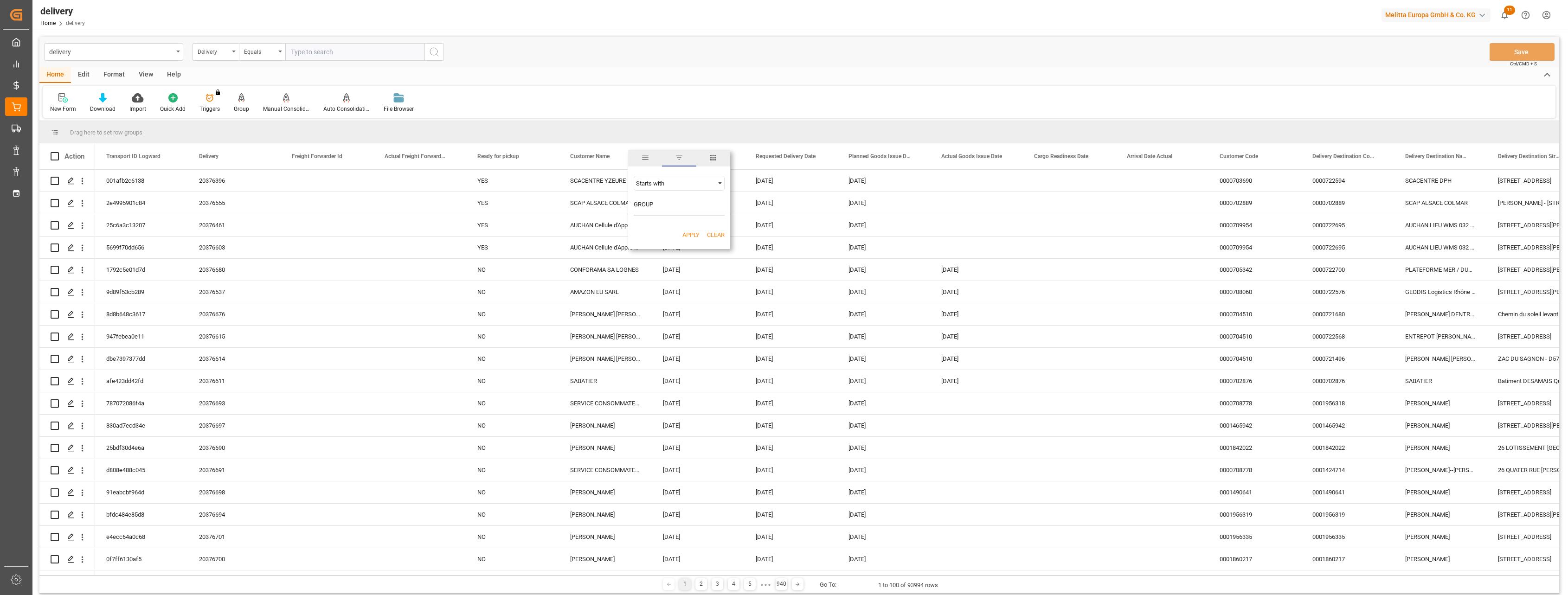
type input "GROUPO"
click at [569, 235] on button "Apply" at bounding box center [691, 235] width 17 height 9
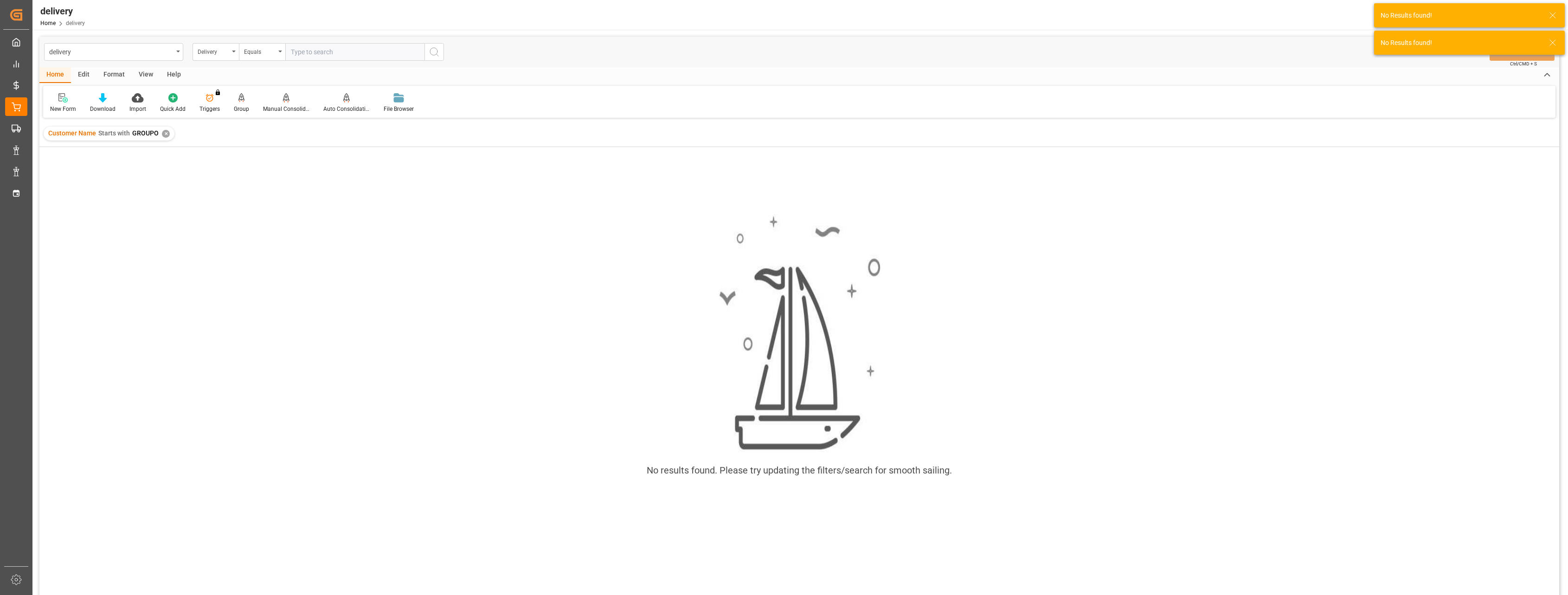
click at [162, 133] on div "✕" at bounding box center [166, 134] width 8 height 8
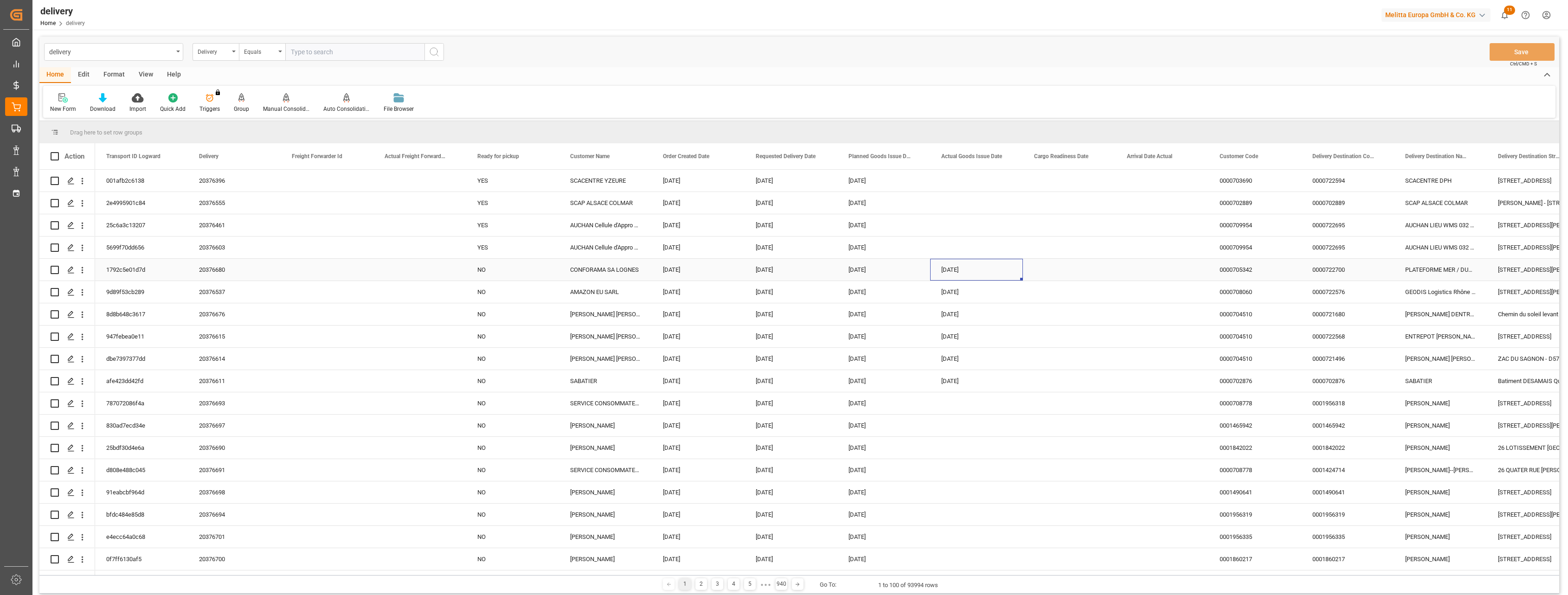
click at [569, 268] on div "[DATE]" at bounding box center [977, 269] width 93 height 22
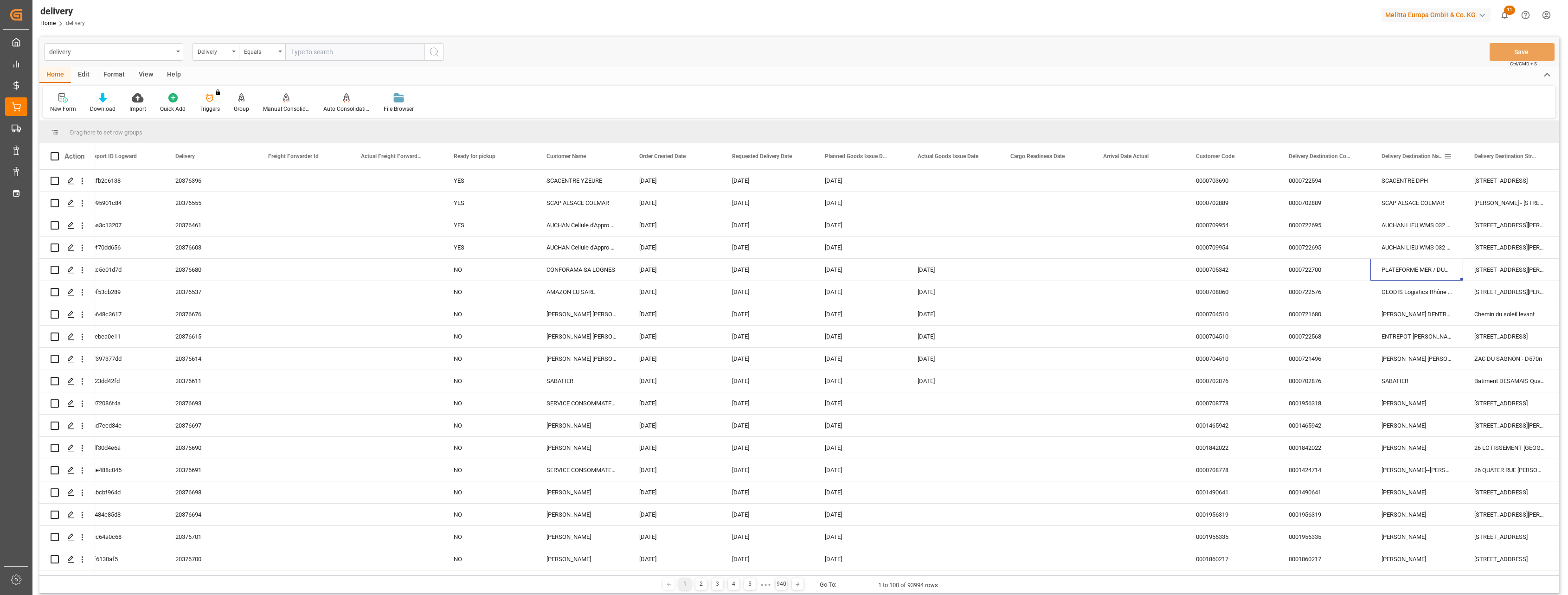
click at [569, 155] on span at bounding box center [1448, 156] width 9 height 9
click at [569, 189] on div "Equals" at bounding box center [1490, 183] width 91 height 15
click at [569, 259] on span "Starts with" at bounding box center [1461, 257] width 29 height 7
click at [569, 182] on div "Starts with" at bounding box center [1486, 183] width 78 height 7
click at [569, 304] on span "Contains" at bounding box center [1458, 302] width 23 height 7
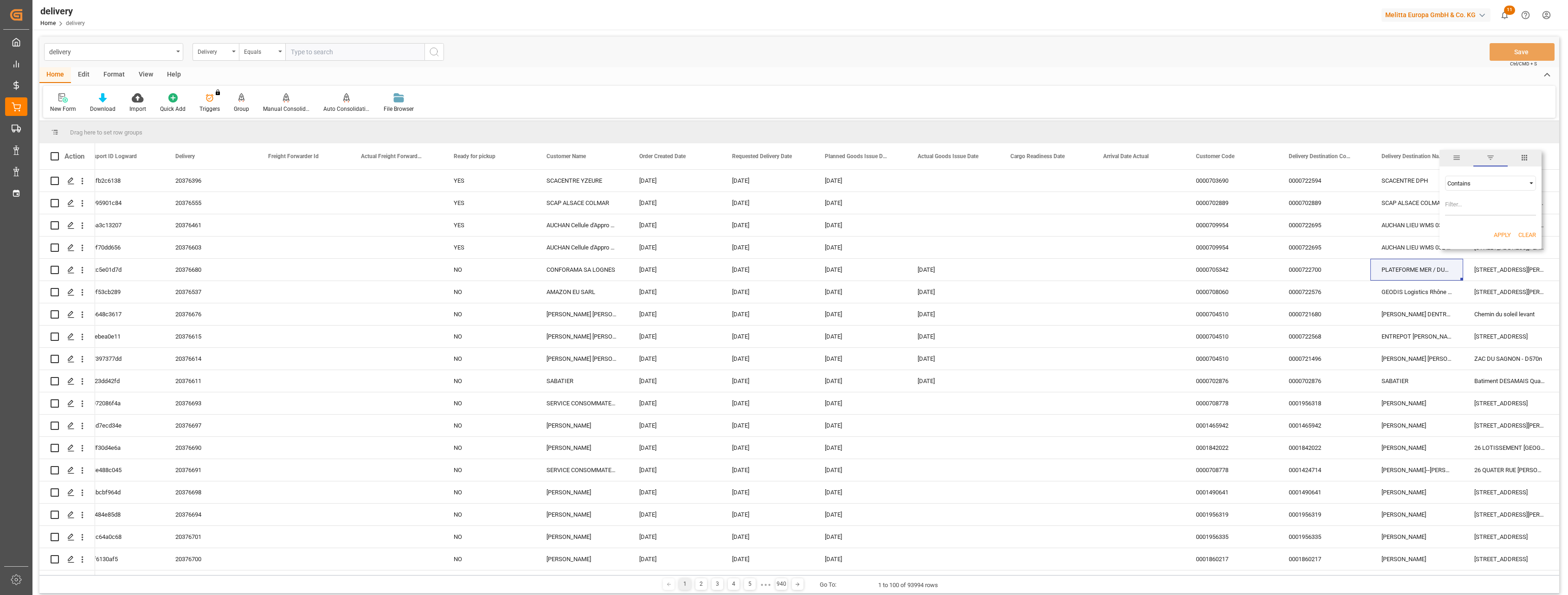
click at [569, 204] on input "Filter Value" at bounding box center [1490, 206] width 91 height 19
type input "SANT EST"
click at [569, 236] on button "Apply" at bounding box center [1502, 235] width 17 height 9
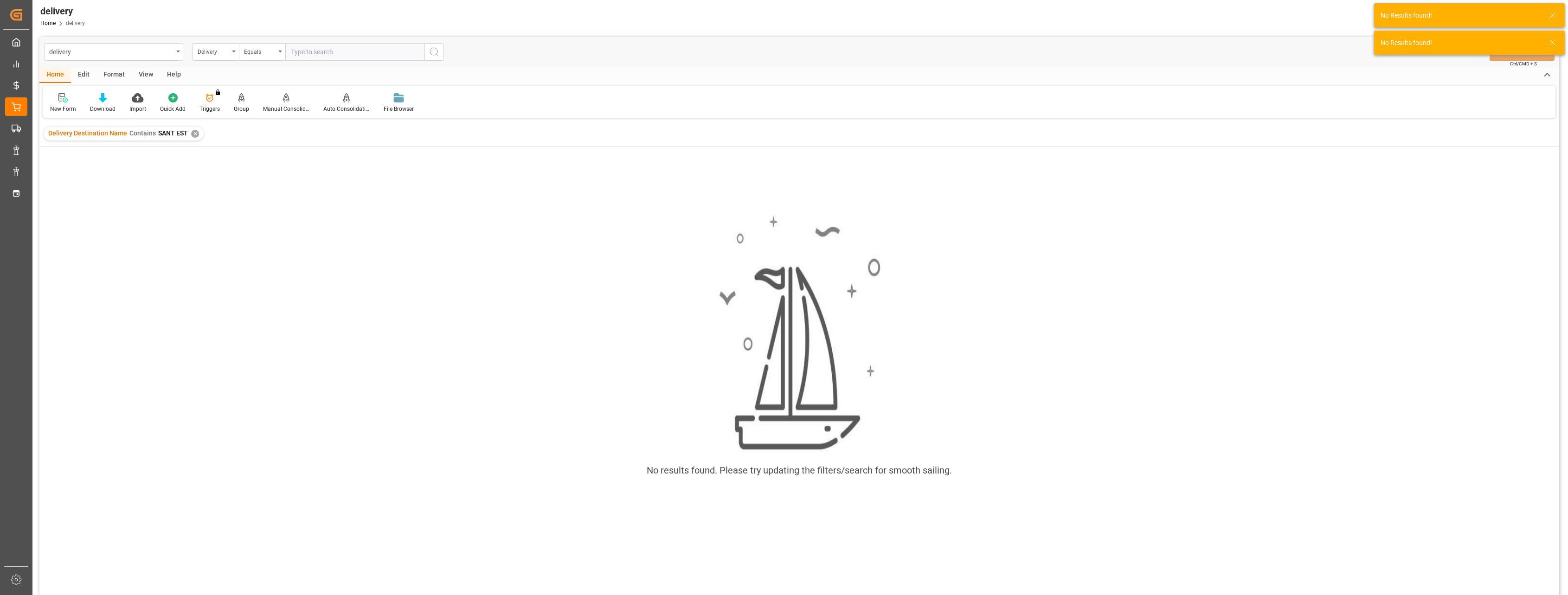
click at [191, 133] on div "✕" at bounding box center [195, 134] width 8 height 8
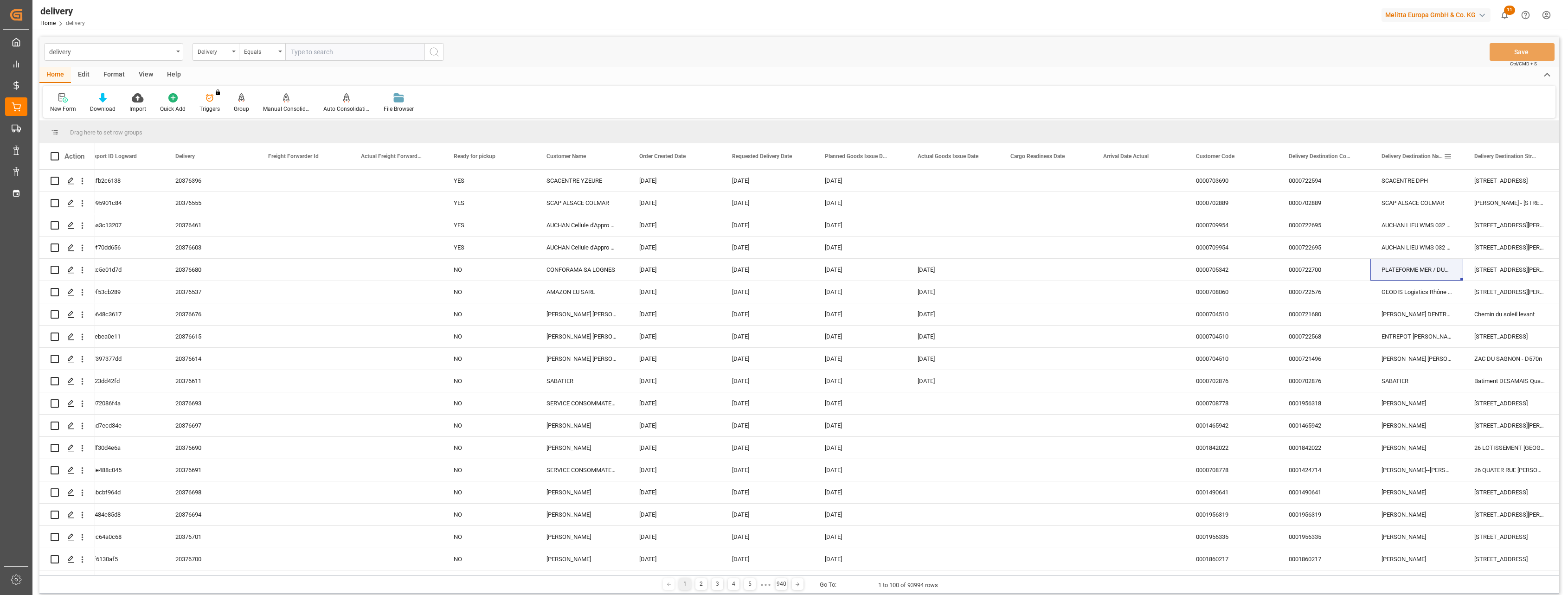
click at [569, 155] on span at bounding box center [1448, 156] width 9 height 9
click at [569, 183] on div "Equals" at bounding box center [1486, 183] width 78 height 7
click at [569, 89] on div "New Form Download Import Quick Add Triggers You do not have permission for Trig…" at bounding box center [799, 101] width 1512 height 32
